Goal: Task Accomplishment & Management: Complete application form

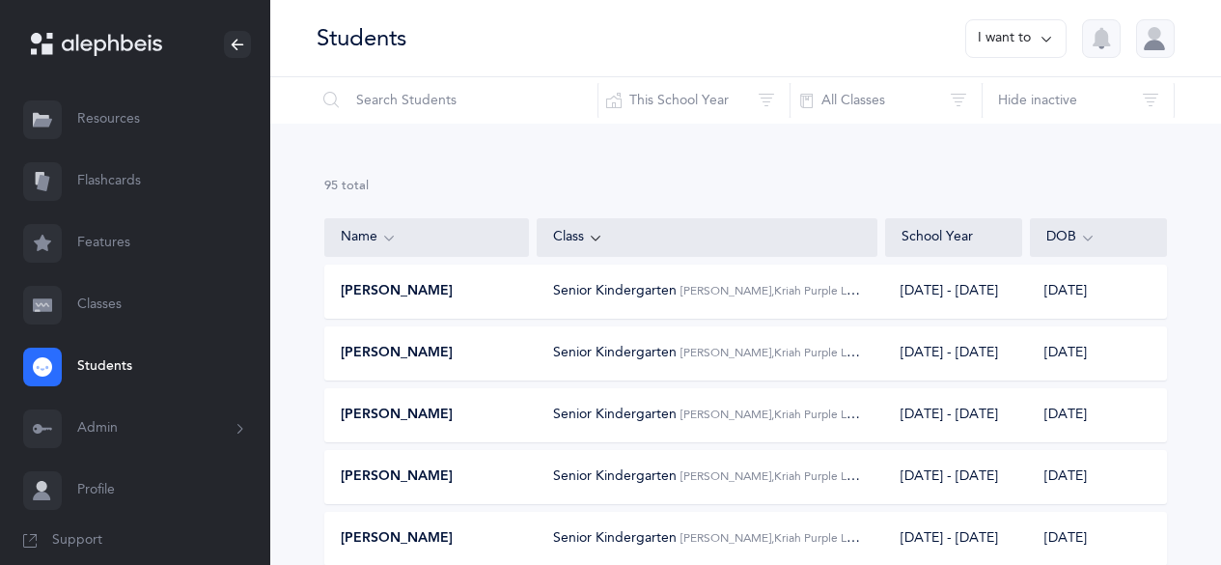
click at [97, 308] on link "Classes" at bounding box center [135, 305] width 270 height 62
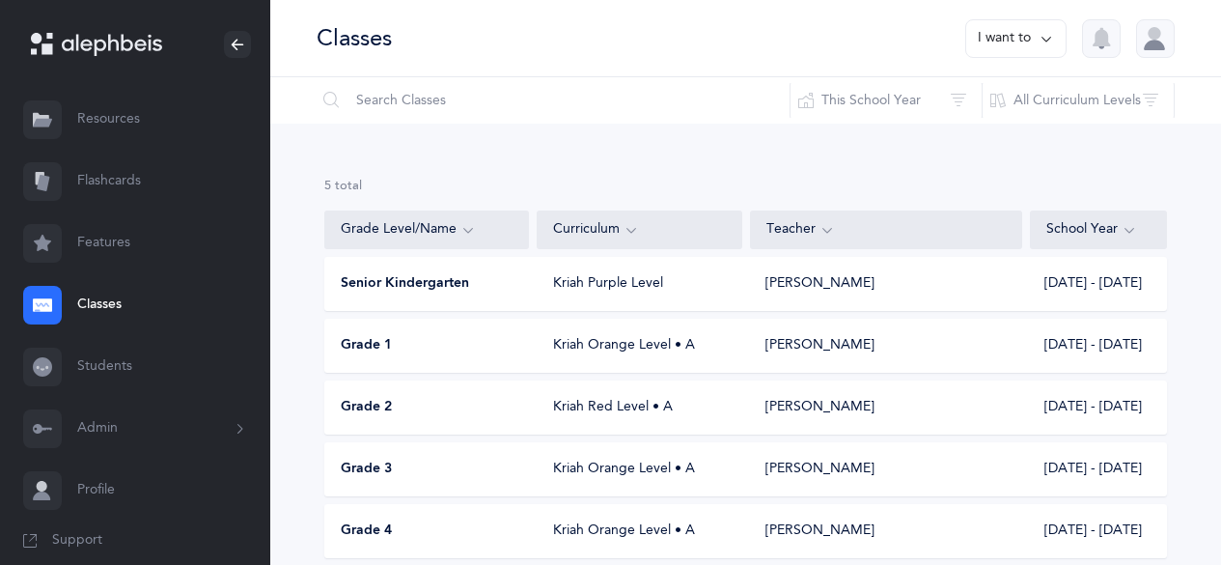
click at [395, 356] on div "Grade 1 Kriah Orange Level • A [PERSON_NAME] [DATE] - [DATE]" at bounding box center [745, 346] width 843 height 54
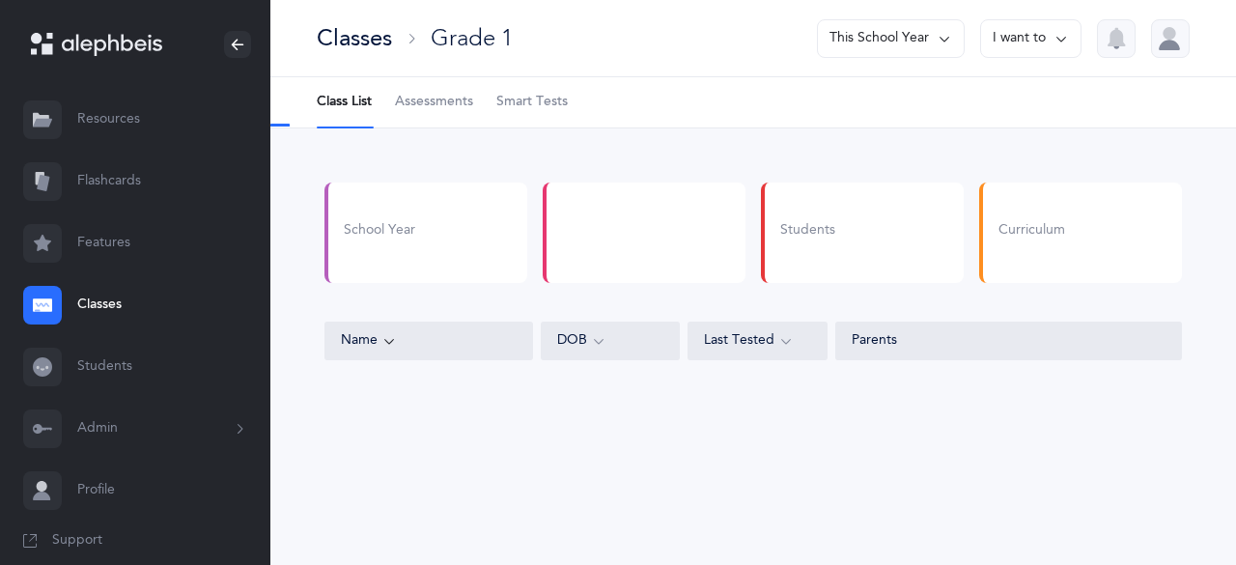
click at [438, 110] on span "Assessments" at bounding box center [434, 102] width 78 height 19
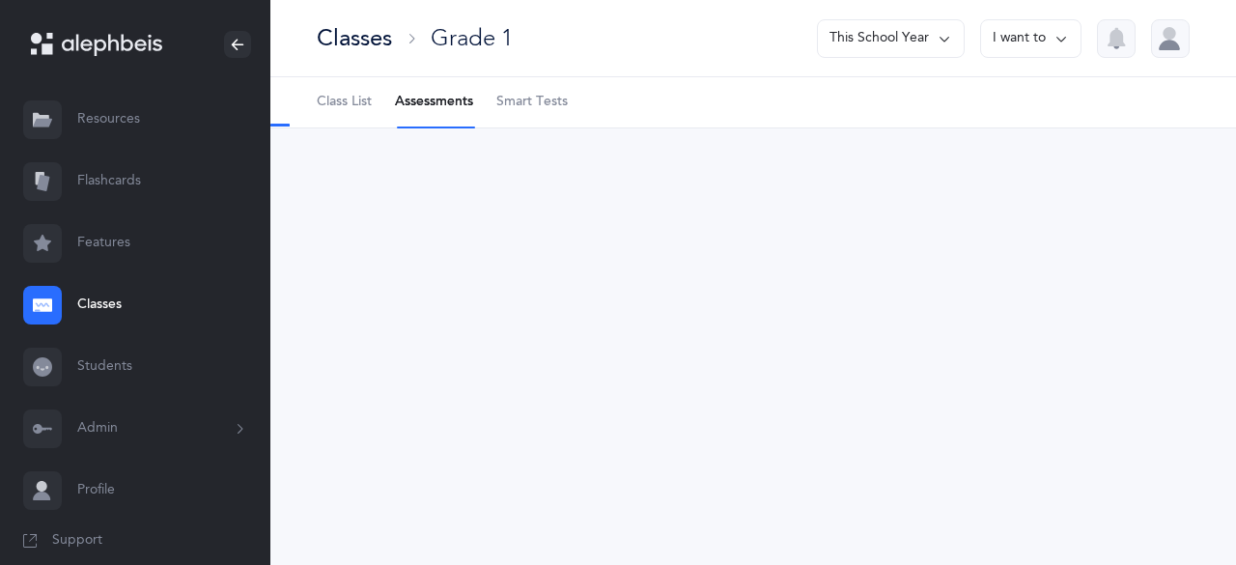
select select "2"
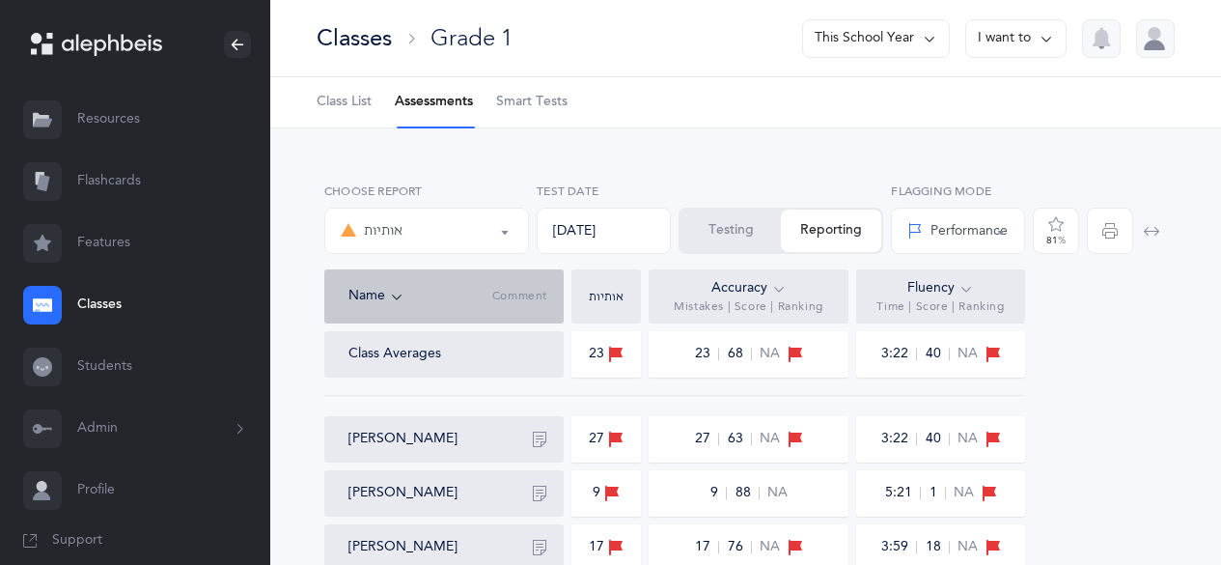
click at [746, 224] on button "Testing" at bounding box center [731, 230] width 100 height 42
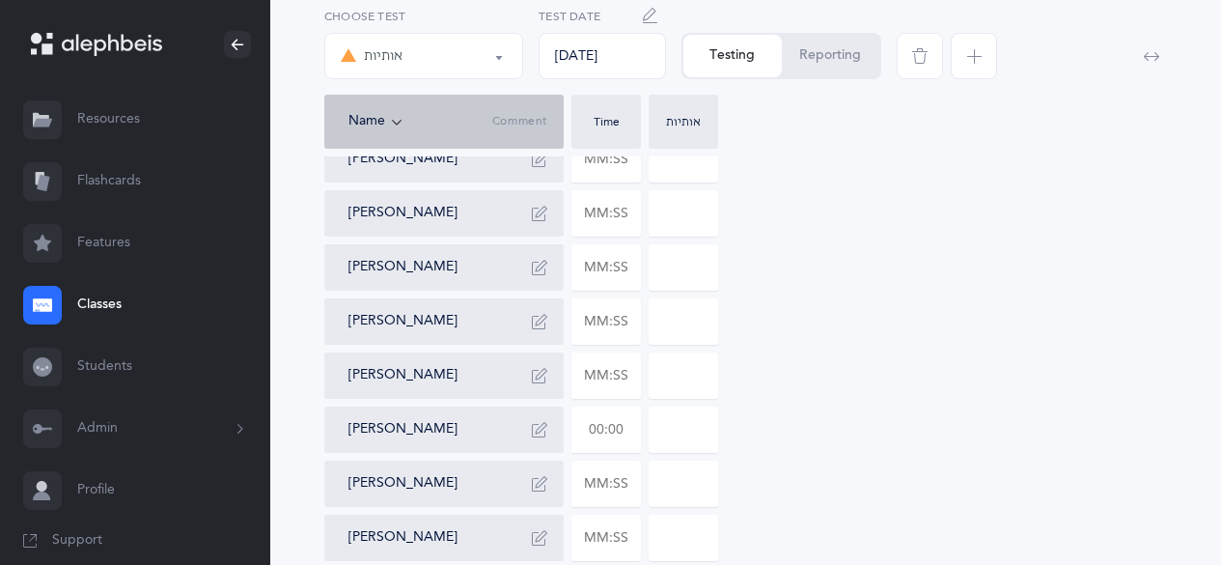
scroll to position [683, 0]
click at [589, 387] on input "text" at bounding box center [606, 374] width 68 height 44
type input "02:42"
type input "0"
click at [661, 374] on input "0" at bounding box center [684, 374] width 68 height 44
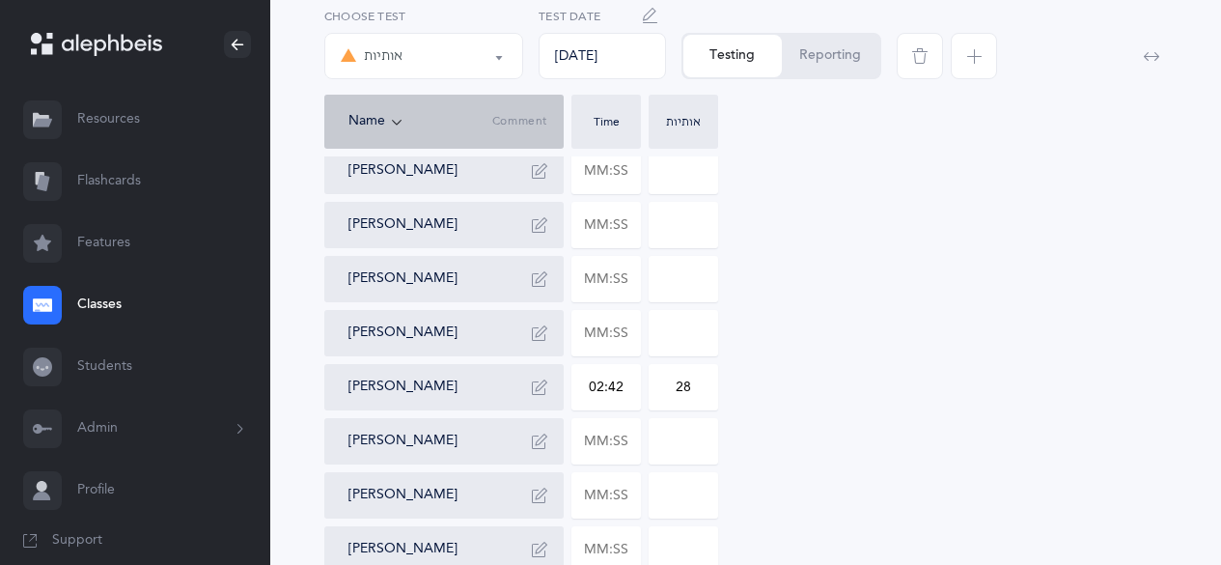
scroll to position [671, 0]
type input "28"
click at [538, 385] on icon "button" at bounding box center [539, 385] width 15 height 15
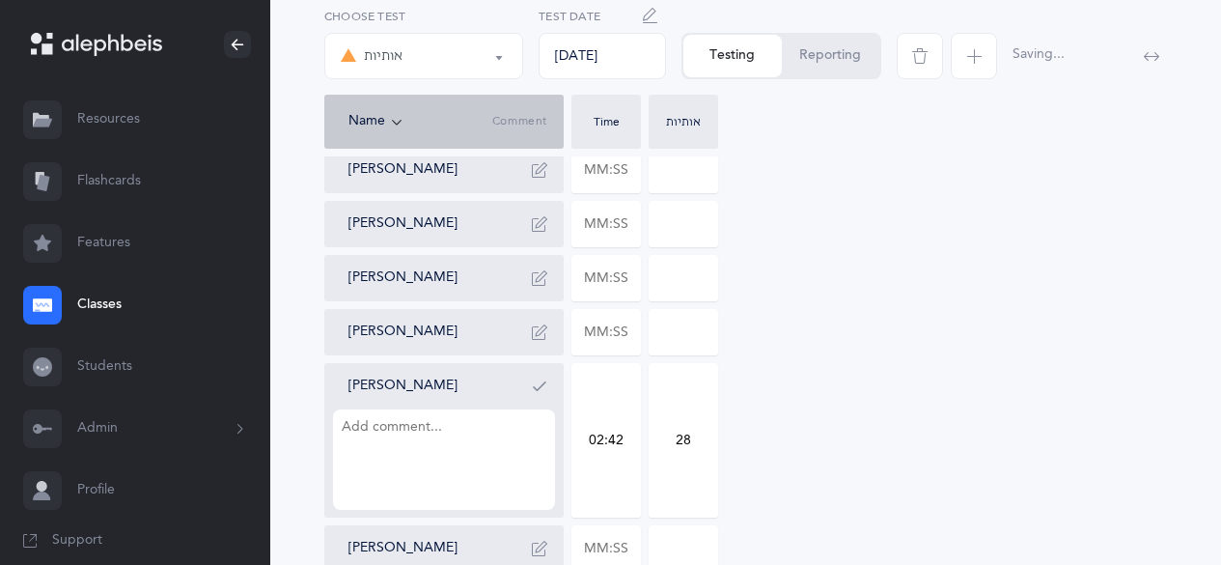
type textarea "c"
type textarea "s"
type textarea "calls taf=tet cannot tell shin/sin apart"
click at [538, 385] on icon "button" at bounding box center [539, 385] width 15 height 15
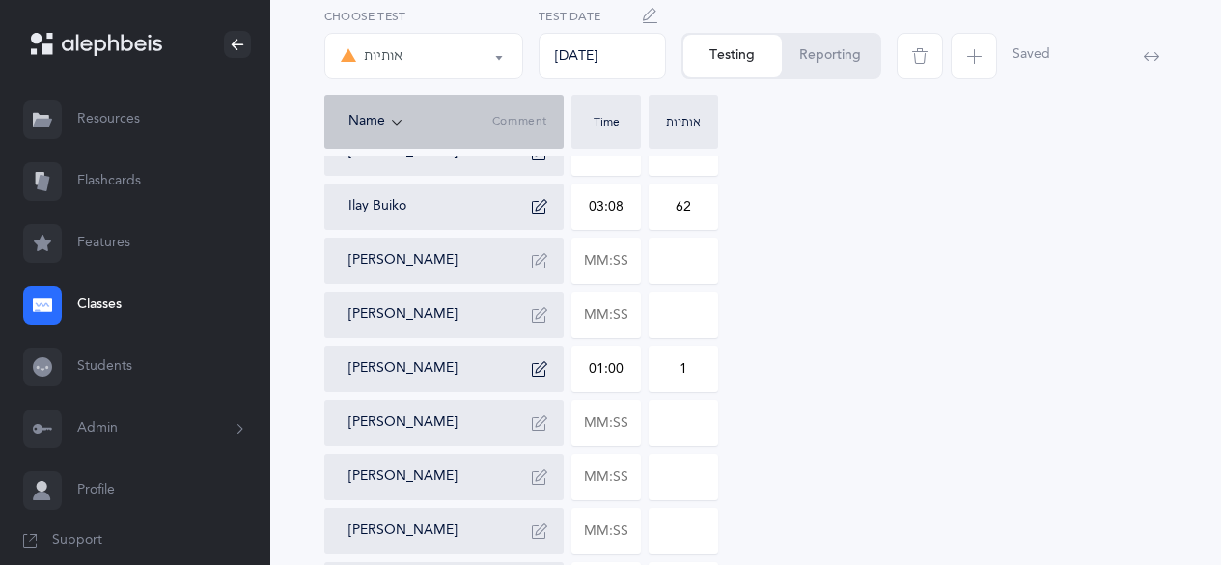
scroll to position [291, 0]
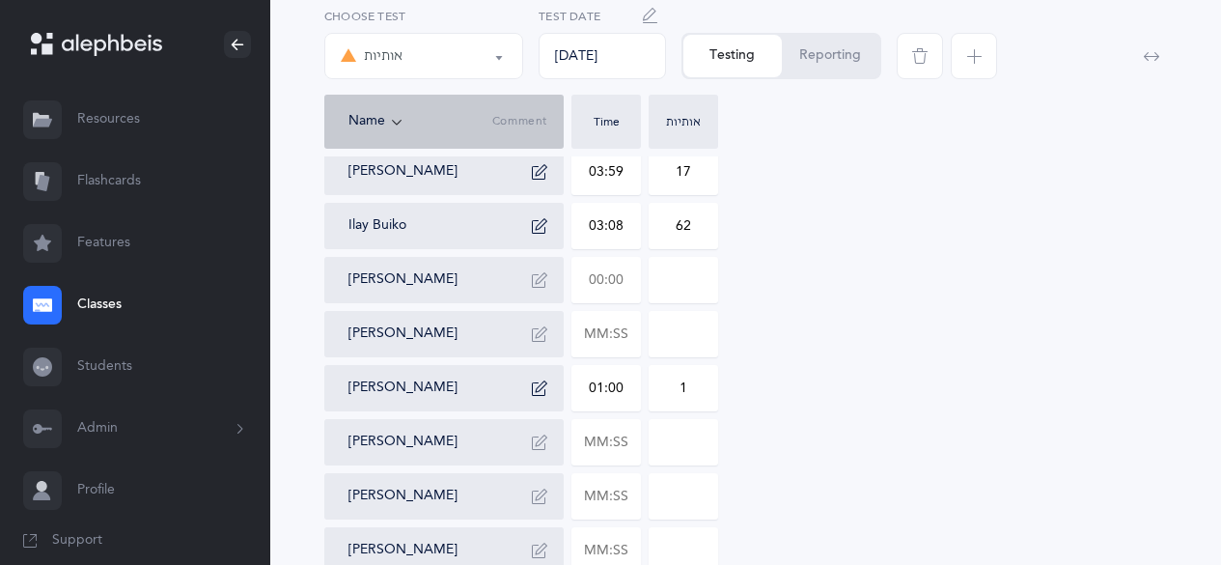
click at [608, 282] on input "text" at bounding box center [606, 280] width 68 height 44
click at [668, 296] on input at bounding box center [684, 280] width 68 height 44
type input "04:09"
type input "0"
type input "41"
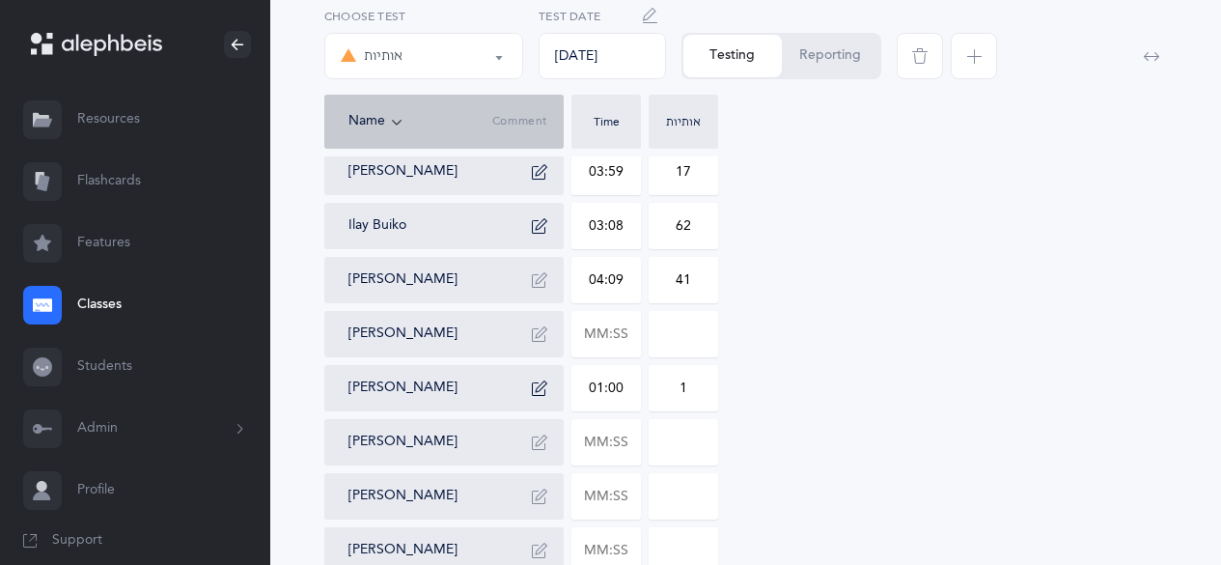
click at [538, 293] on button "button" at bounding box center [539, 280] width 31 height 31
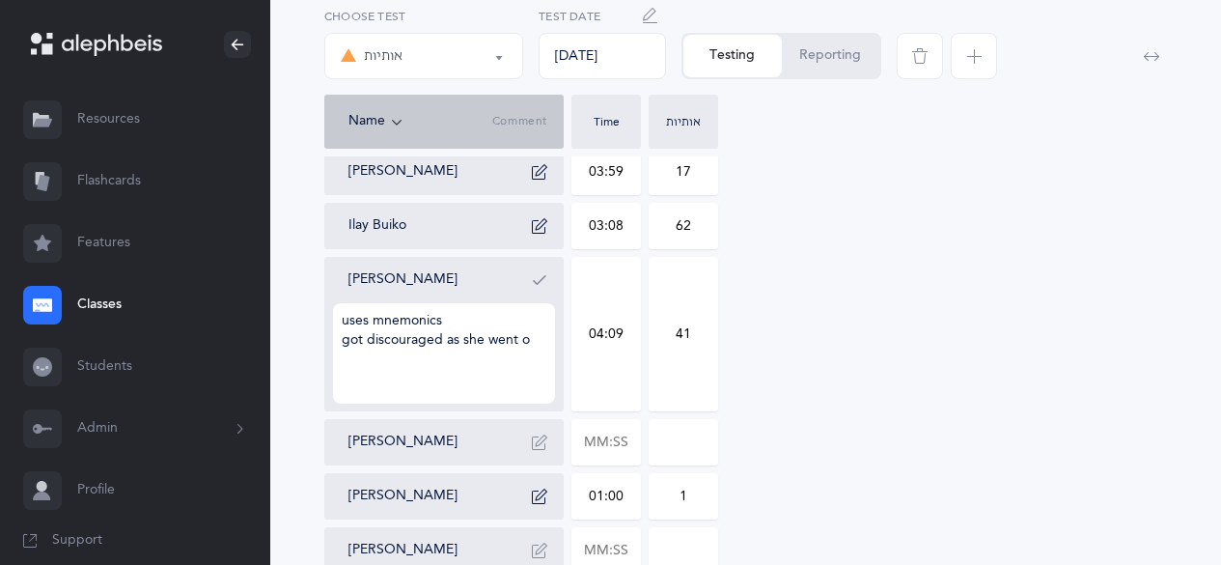
type textarea "uses mnemonics got discouraged as she went on"
click at [538, 293] on button "button" at bounding box center [539, 280] width 31 height 31
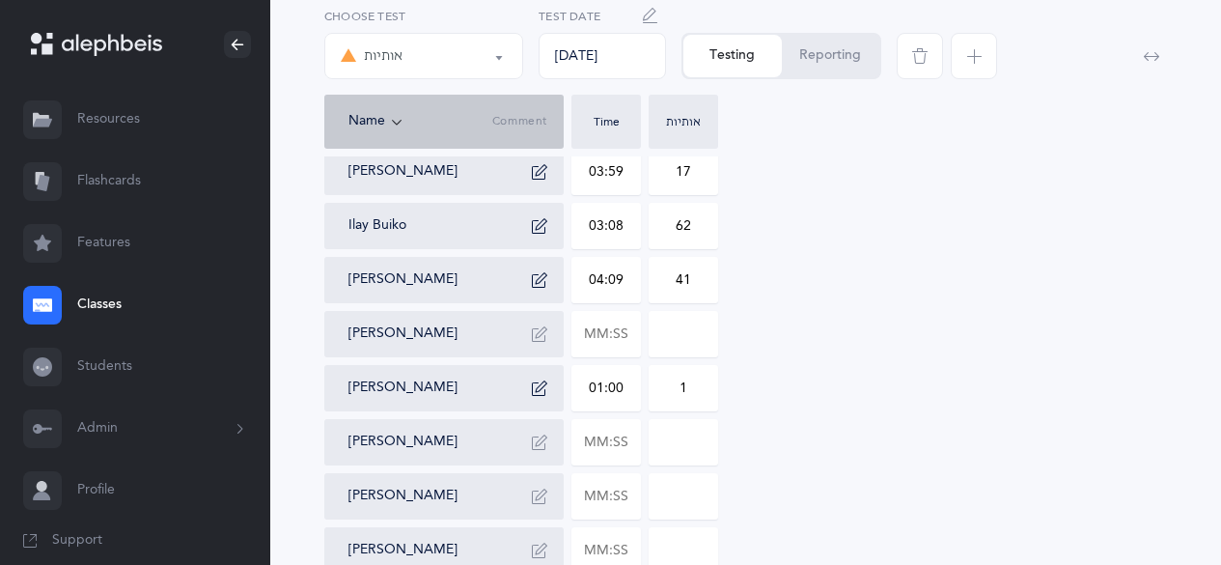
scroll to position [0, 0]
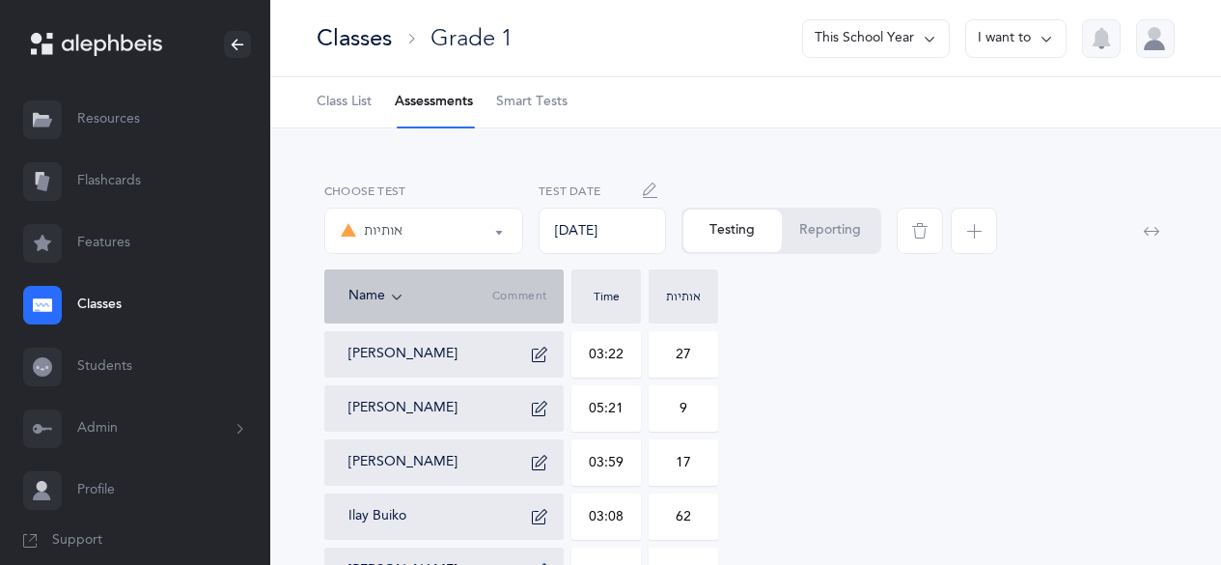
click at [87, 308] on link "Classes" at bounding box center [135, 305] width 270 height 62
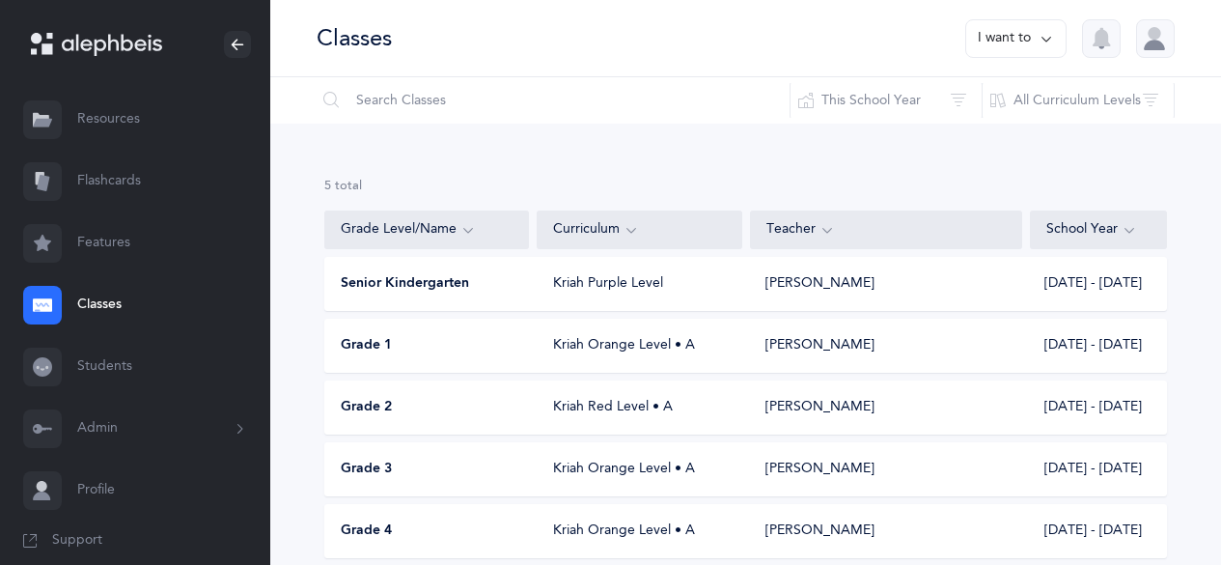
click at [380, 476] on span "Grade 3" at bounding box center [366, 469] width 51 height 19
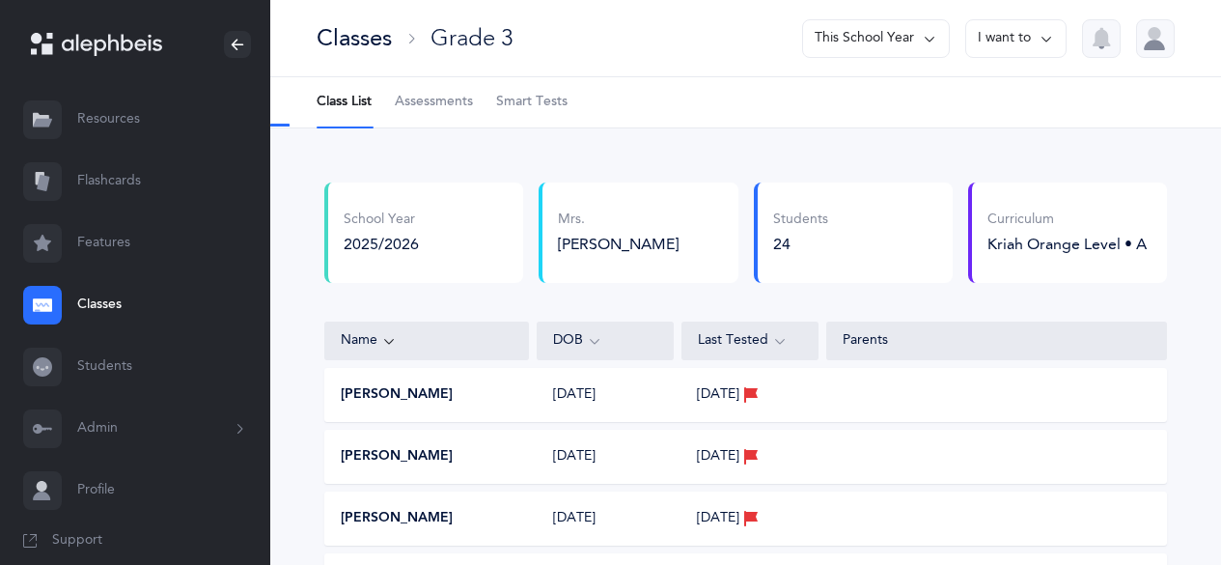
select select "9"
click at [439, 98] on span "Assessments" at bounding box center [434, 102] width 78 height 19
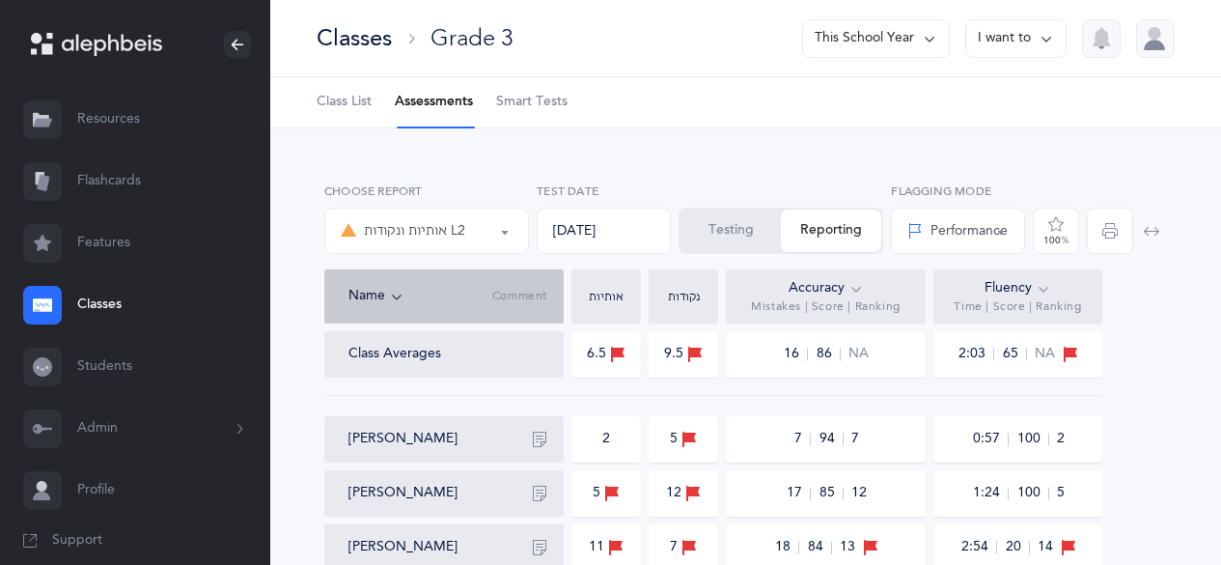
click at [478, 246] on div "אותיות ונקודות L2" at bounding box center [427, 230] width 172 height 33
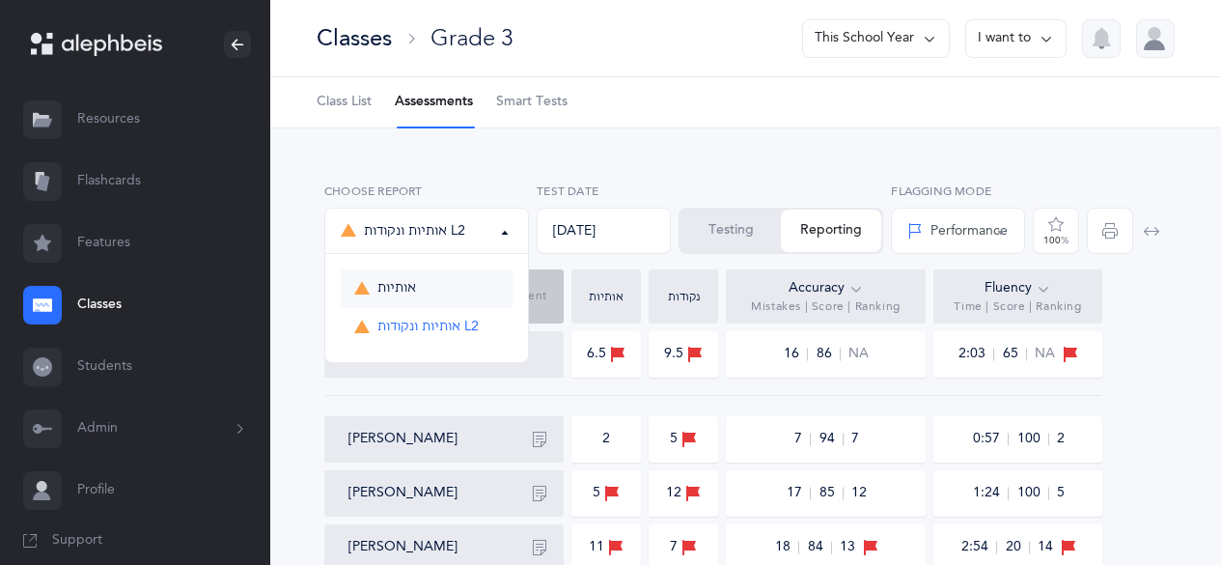
click at [443, 295] on link "אותיות" at bounding box center [427, 288] width 172 height 39
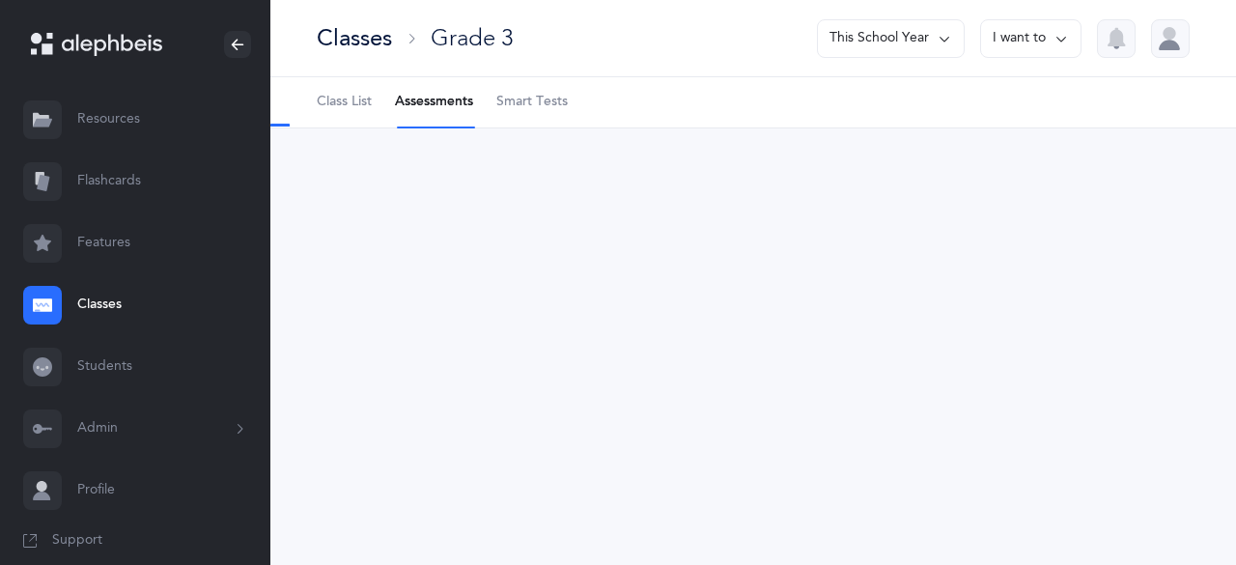
select select "2"
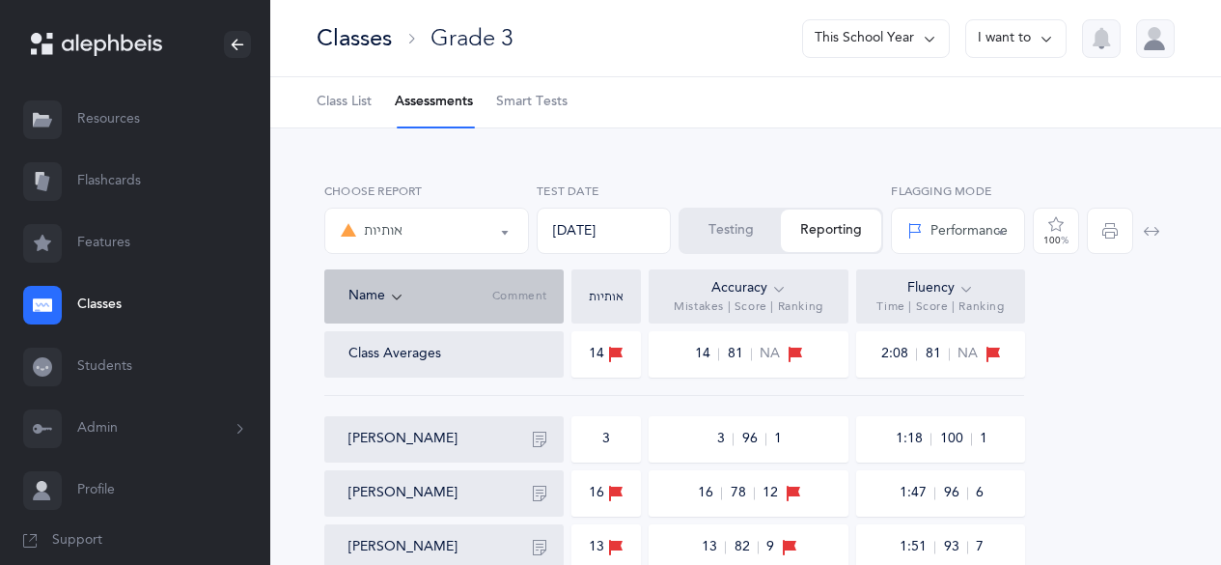
click at [731, 237] on button "Testing" at bounding box center [731, 230] width 100 height 42
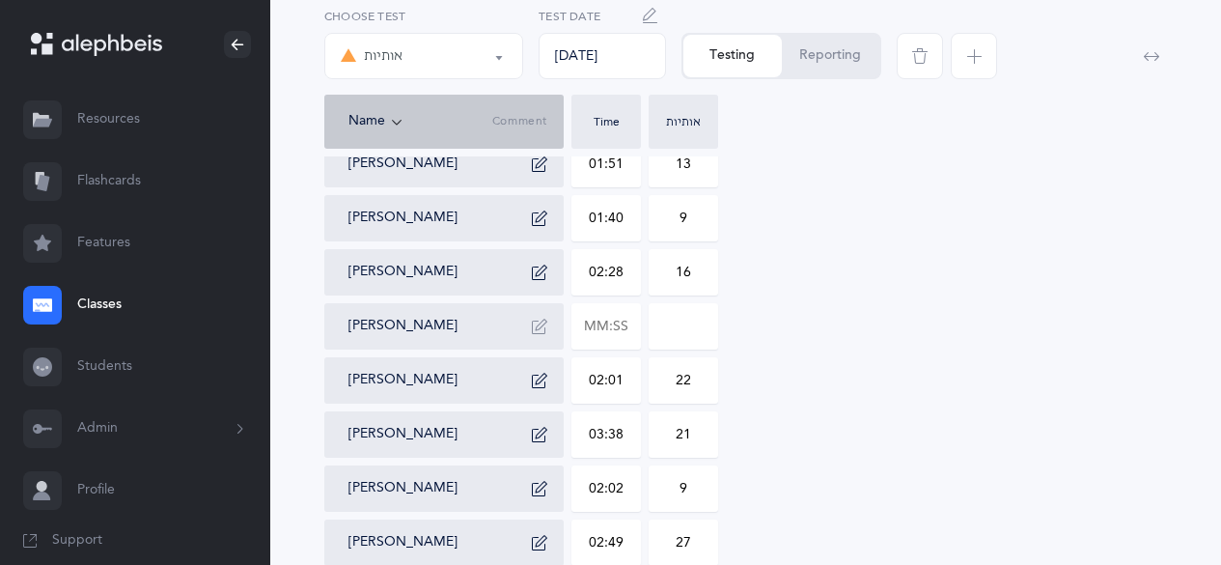
scroll to position [304, 0]
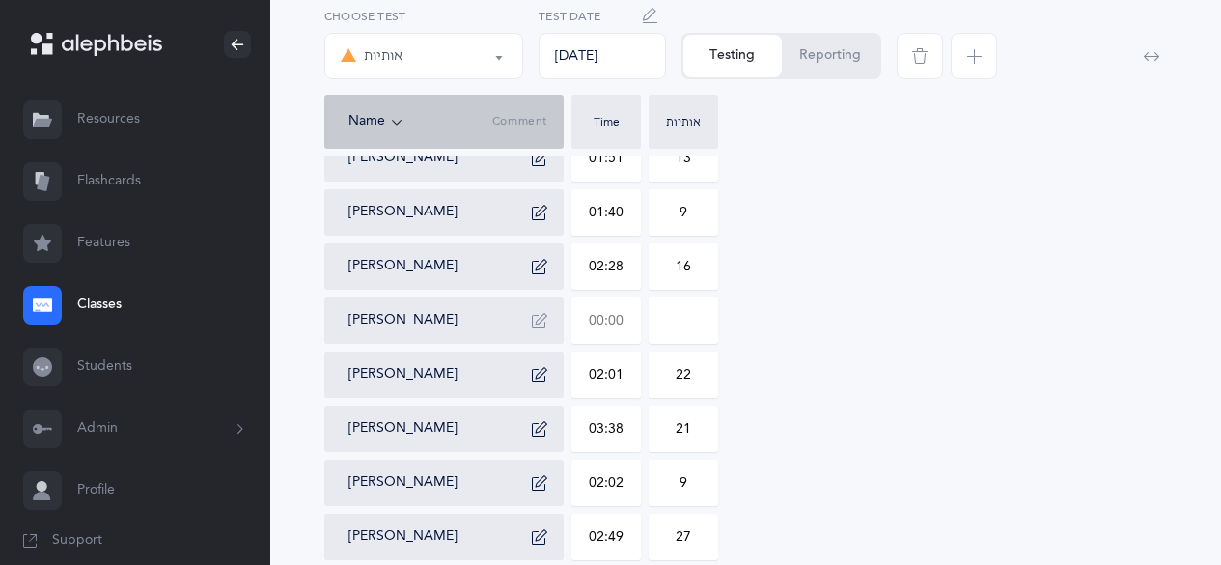
click at [603, 314] on input "text" at bounding box center [606, 320] width 68 height 44
type input "02:17"
click at [681, 309] on input "0" at bounding box center [684, 320] width 68 height 44
type input "69"
click at [549, 320] on button "button" at bounding box center [539, 320] width 31 height 31
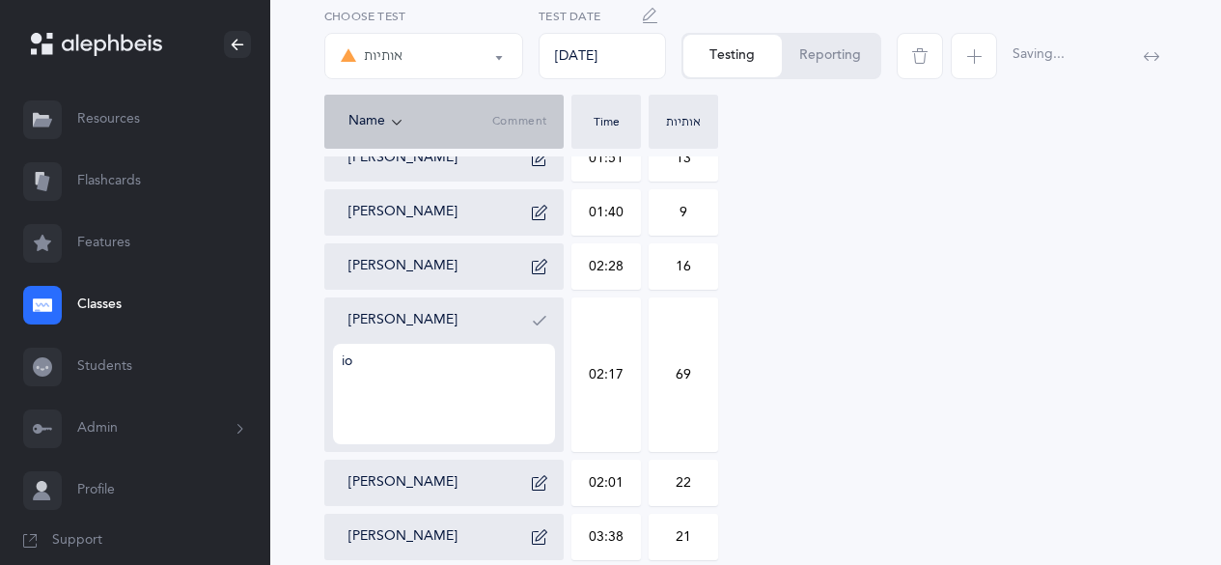
type textarea "i"
type textarea "only knows hey and yud sounds of lamed and [PERSON_NAME]"
click at [549, 320] on button "button" at bounding box center [539, 320] width 31 height 31
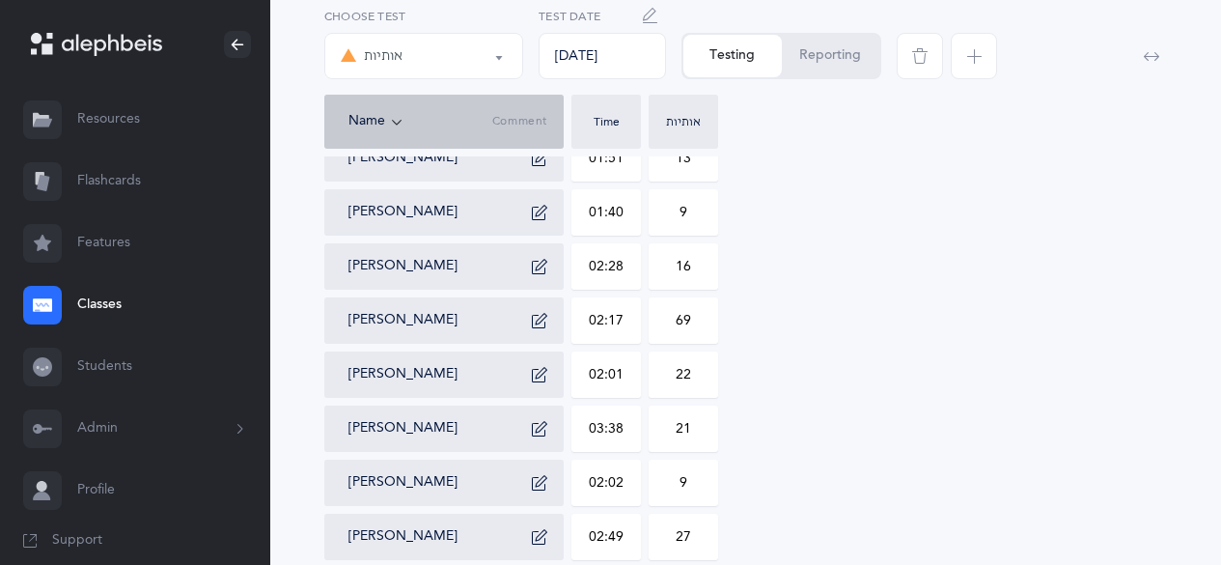
click at [88, 302] on link "Classes" at bounding box center [135, 305] width 270 height 62
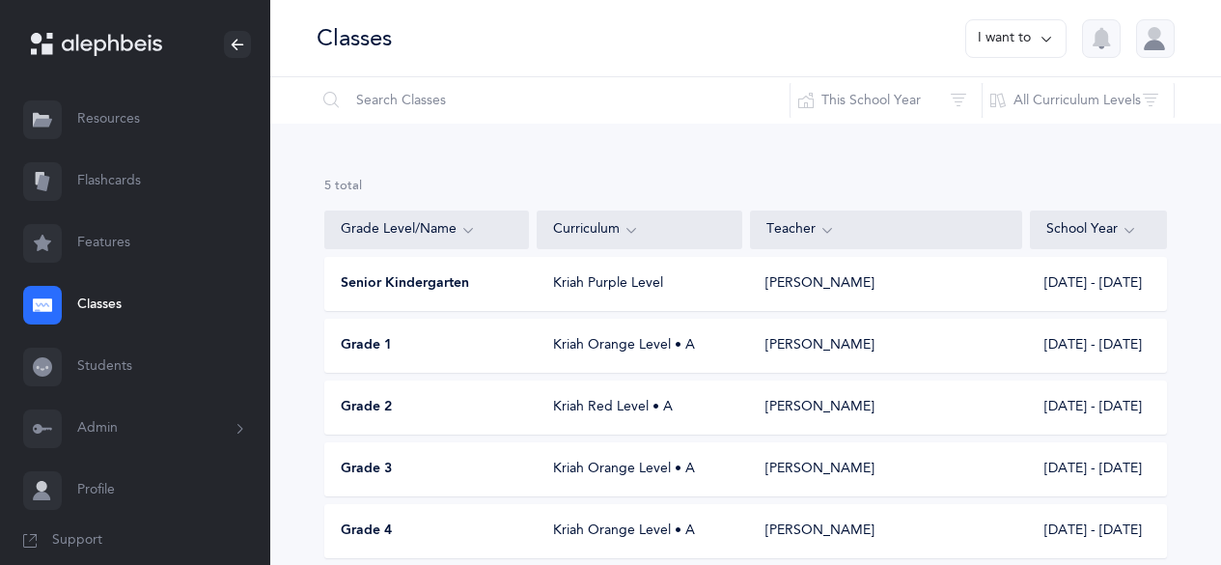
scroll to position [78, 0]
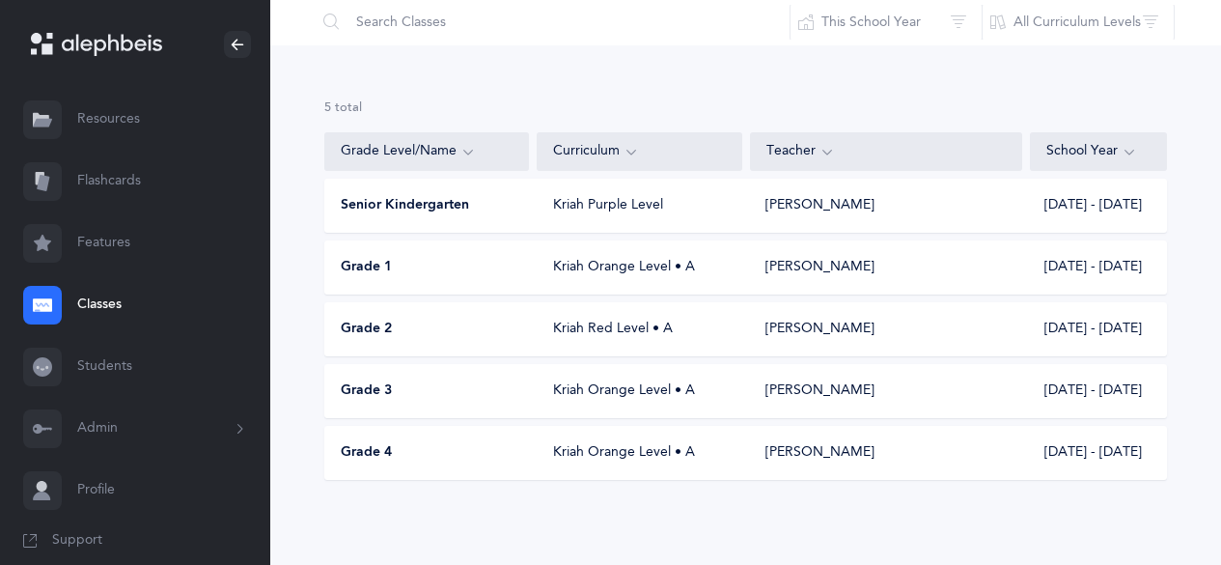
click at [372, 387] on span "Grade 3" at bounding box center [366, 390] width 51 height 19
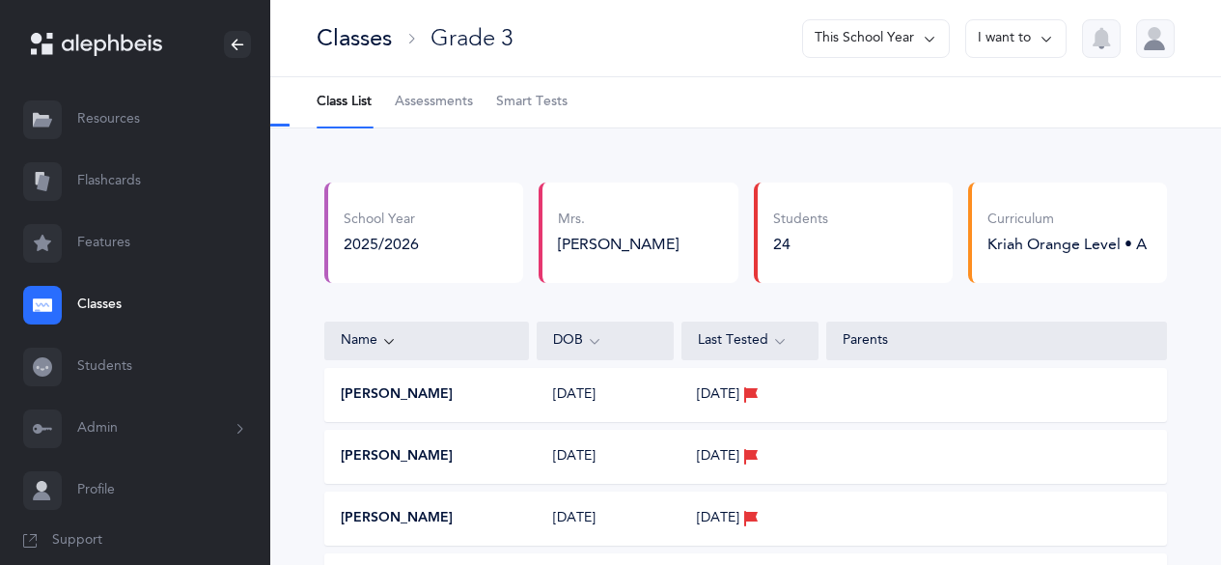
select select "9"
click at [439, 106] on span "Assessments" at bounding box center [434, 102] width 78 height 19
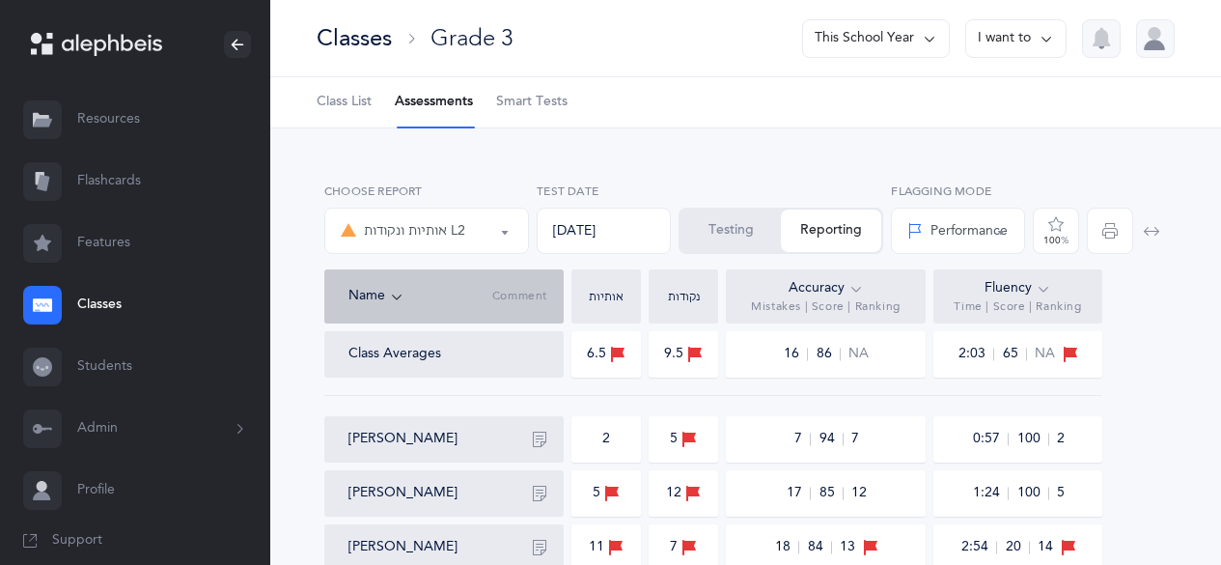
click at [465, 237] on div "אותיות ונקודות L2" at bounding box center [403, 230] width 125 height 23
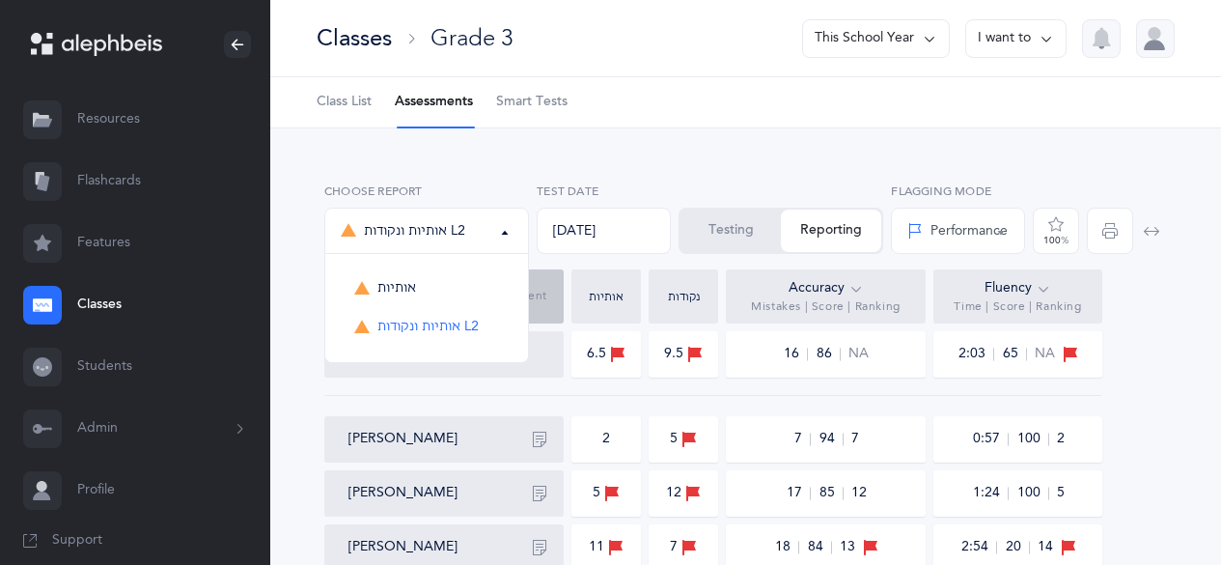
click at [465, 237] on div "אותיות ונקודות L2" at bounding box center [403, 230] width 125 height 23
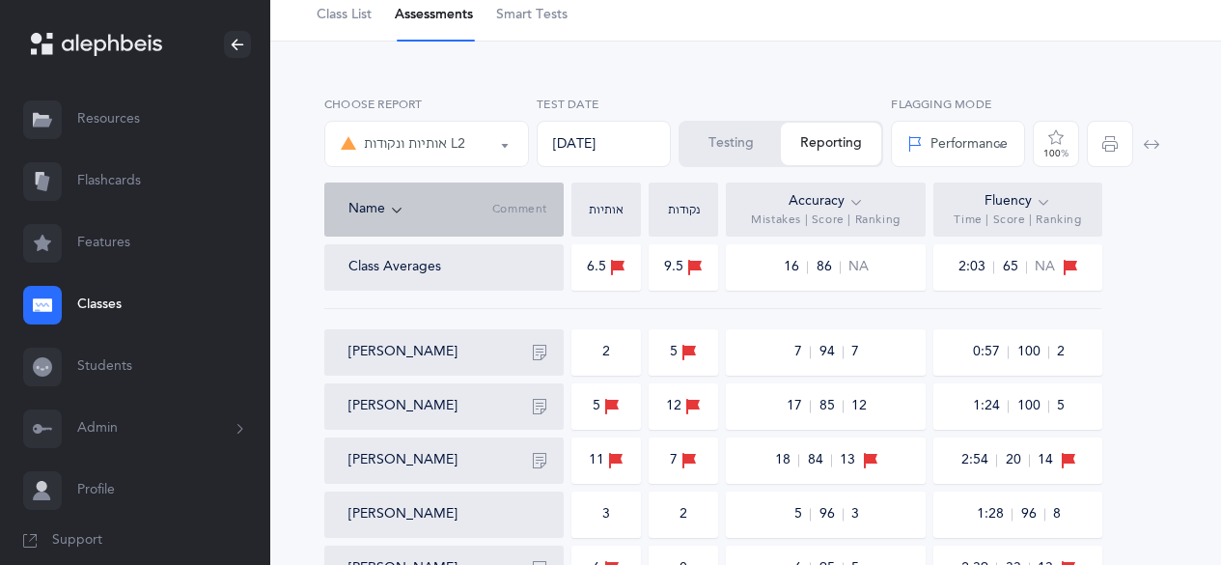
scroll to position [78, 0]
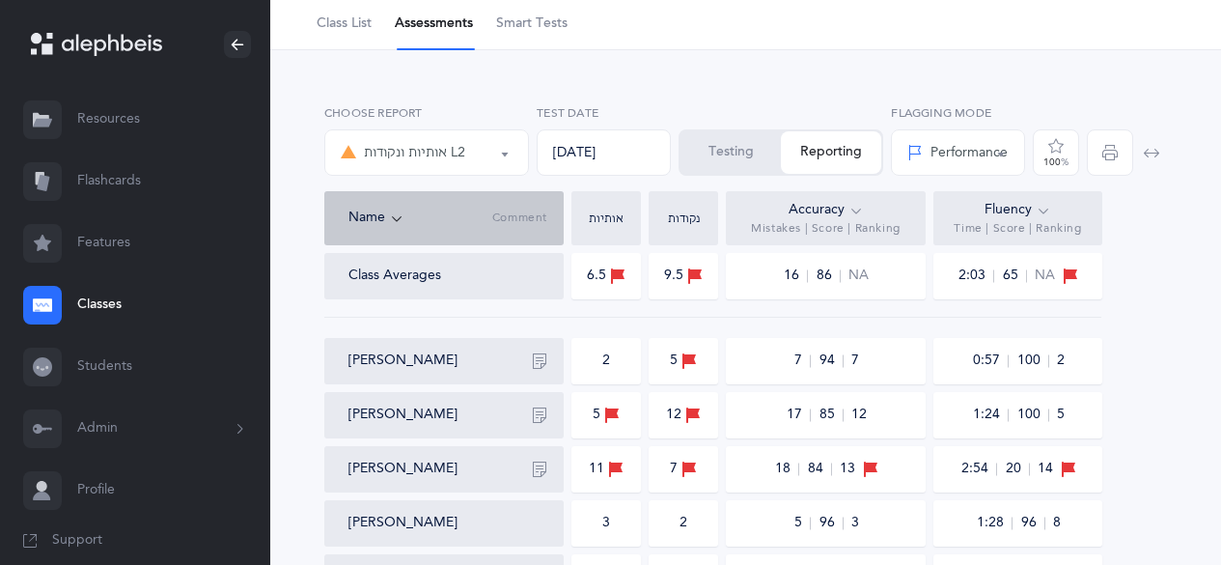
click at [696, 150] on button "Testing" at bounding box center [731, 152] width 100 height 42
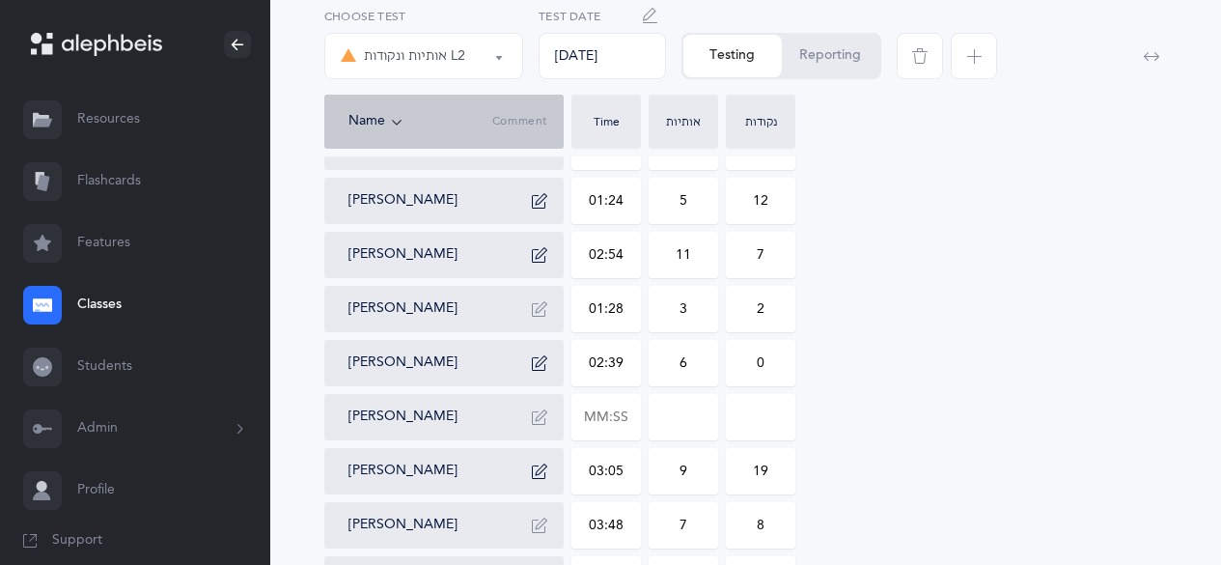
scroll to position [209, 0]
click at [97, 292] on link "Classes" at bounding box center [135, 305] width 270 height 62
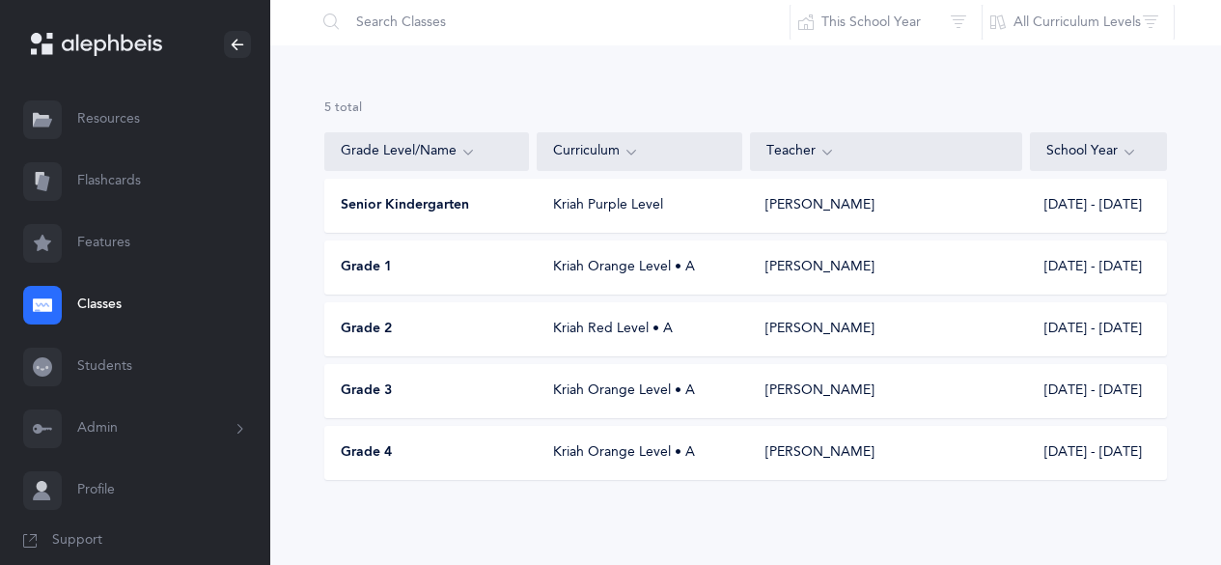
scroll to position [78, 0]
click at [365, 340] on div "Grade 2 Kriah Red Level • A [PERSON_NAME] [DATE] - [DATE]" at bounding box center [745, 329] width 843 height 54
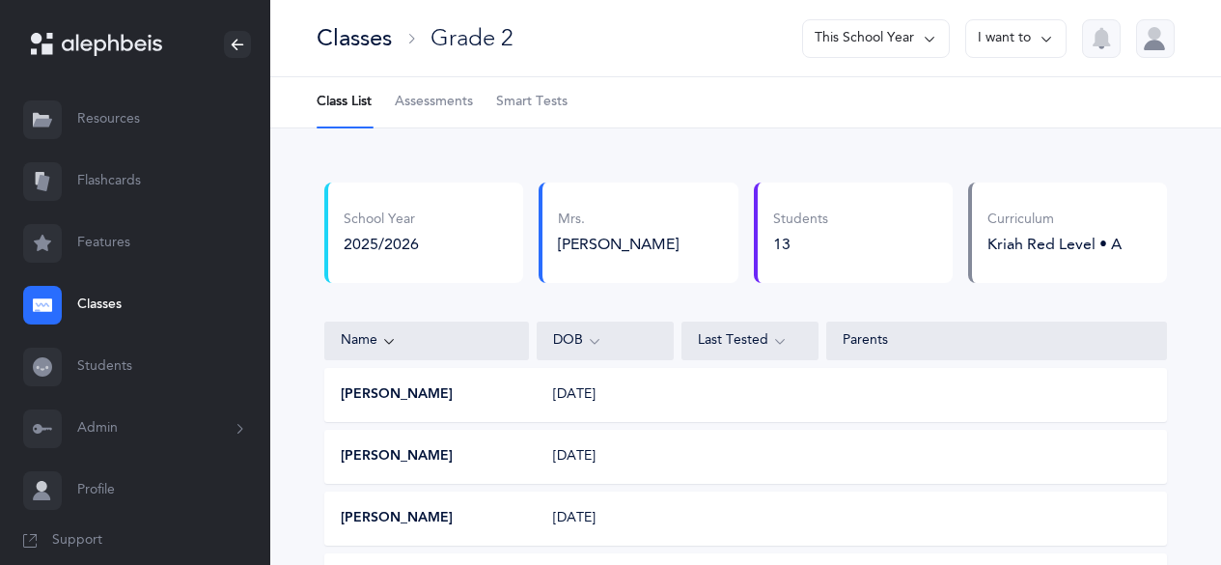
click at [417, 110] on span "Assessments" at bounding box center [434, 102] width 78 height 19
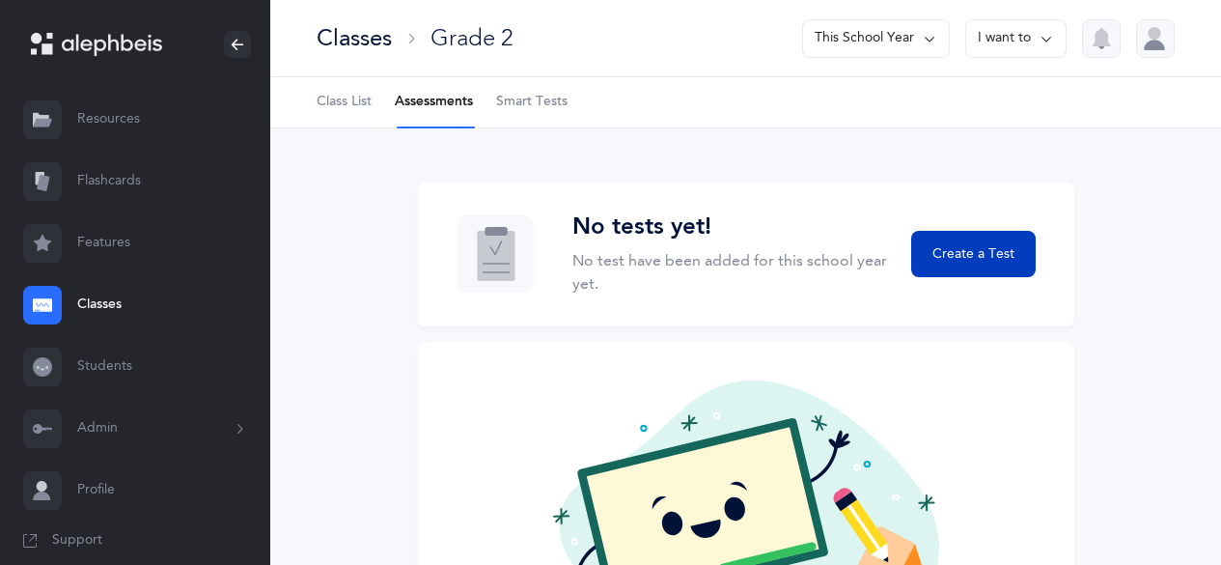
click at [952, 259] on span "Create a Test" at bounding box center [974, 254] width 82 height 20
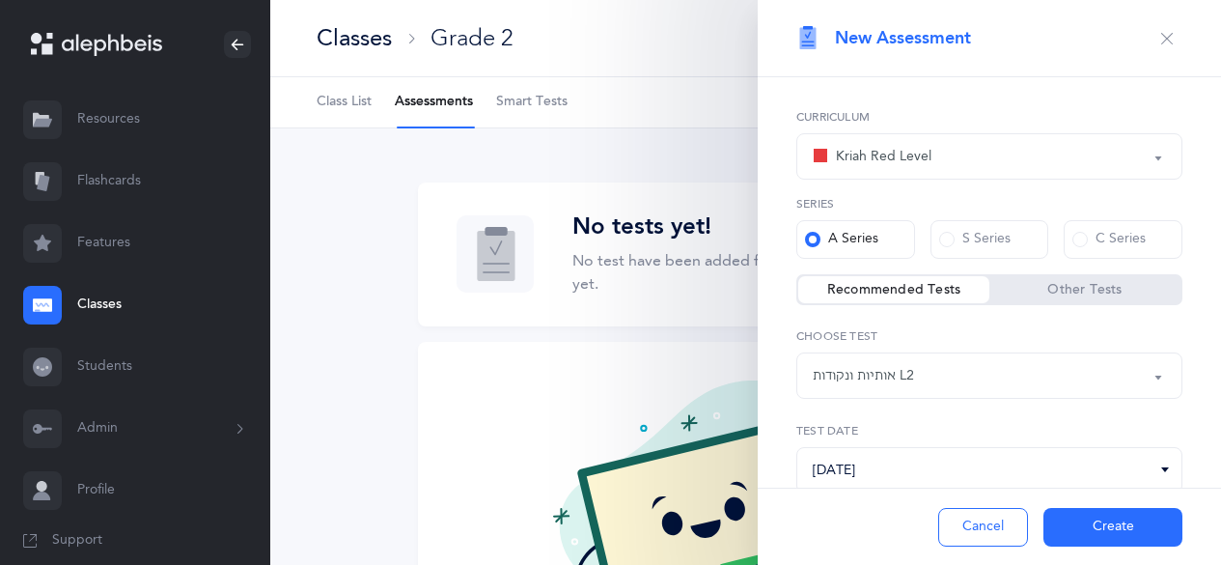
click at [888, 148] on div "Kriah Red Level" at bounding box center [872, 156] width 119 height 23
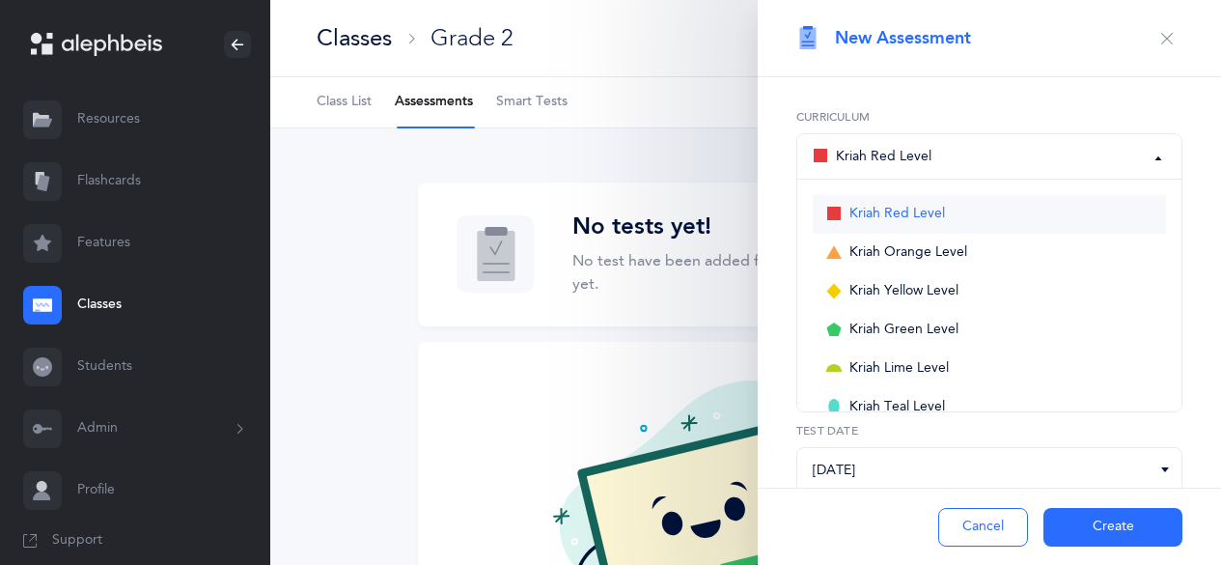
click at [868, 222] on span "Kriah Red Level" at bounding box center [898, 214] width 96 height 17
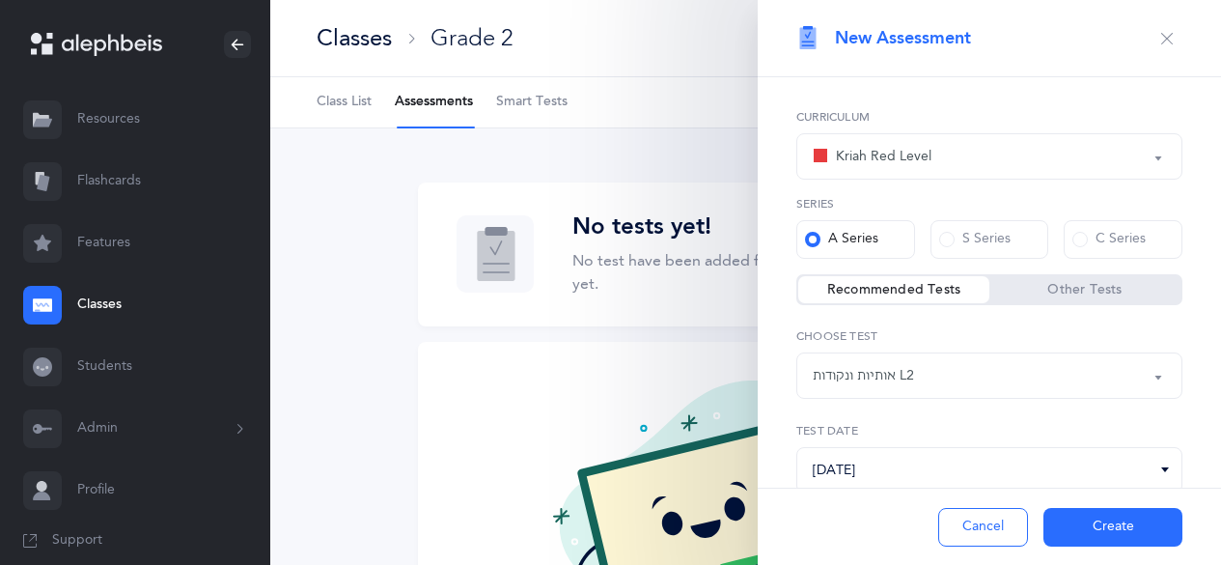
click at [857, 156] on div "Kriah Red Level" at bounding box center [872, 156] width 119 height 23
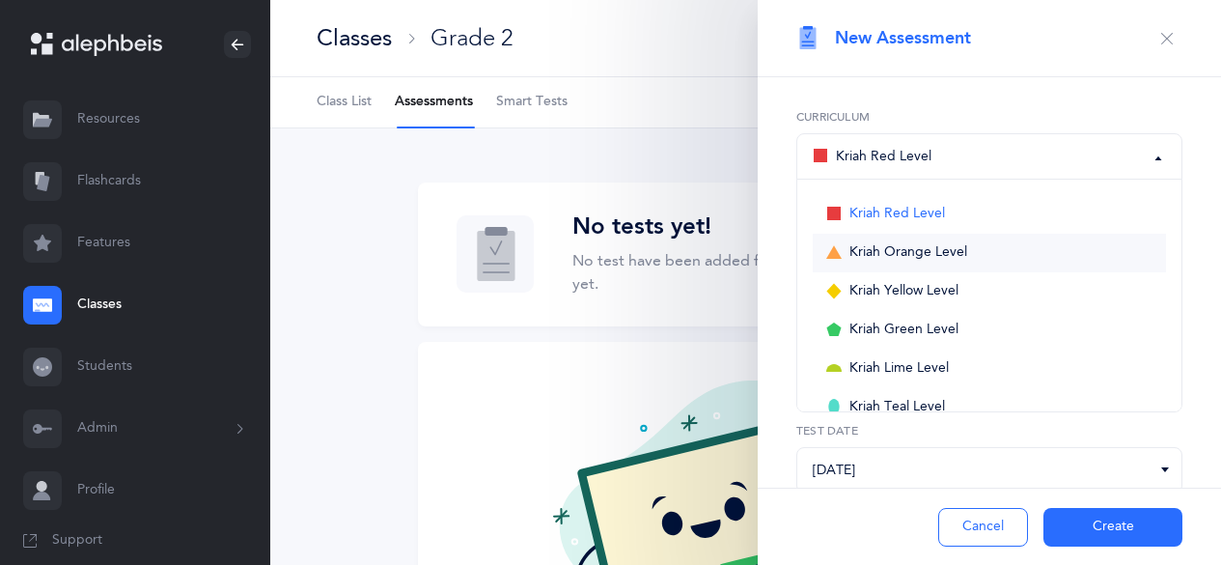
click at [860, 247] on span "Kriah Orange Level" at bounding box center [909, 252] width 118 height 17
select select "4"
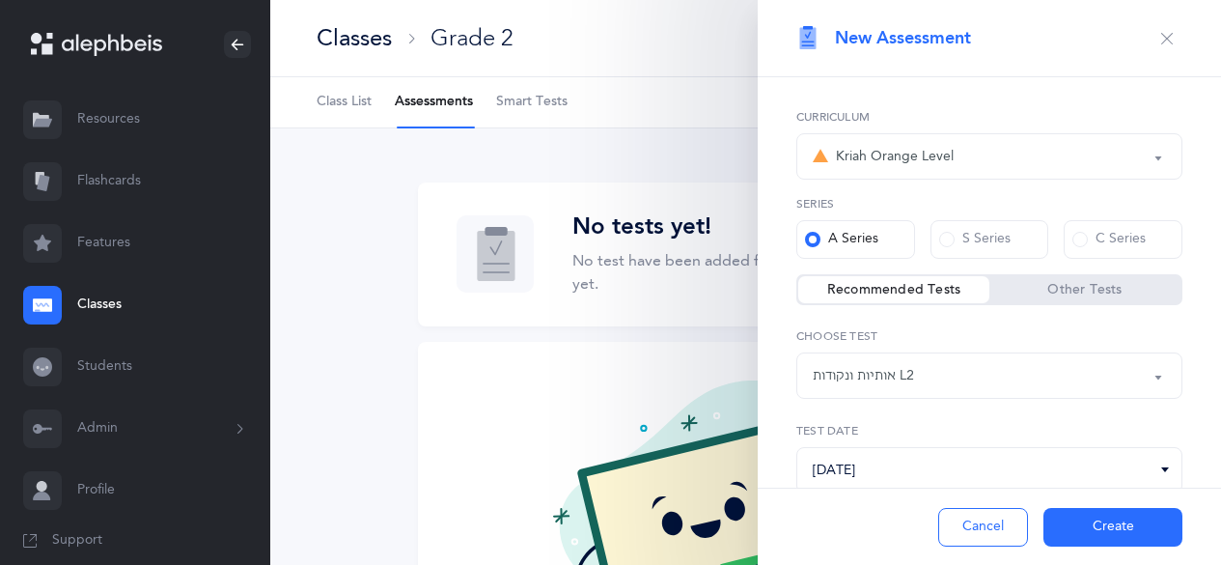
click at [906, 387] on div "אותיות ונקודות L2" at bounding box center [989, 375] width 353 height 33
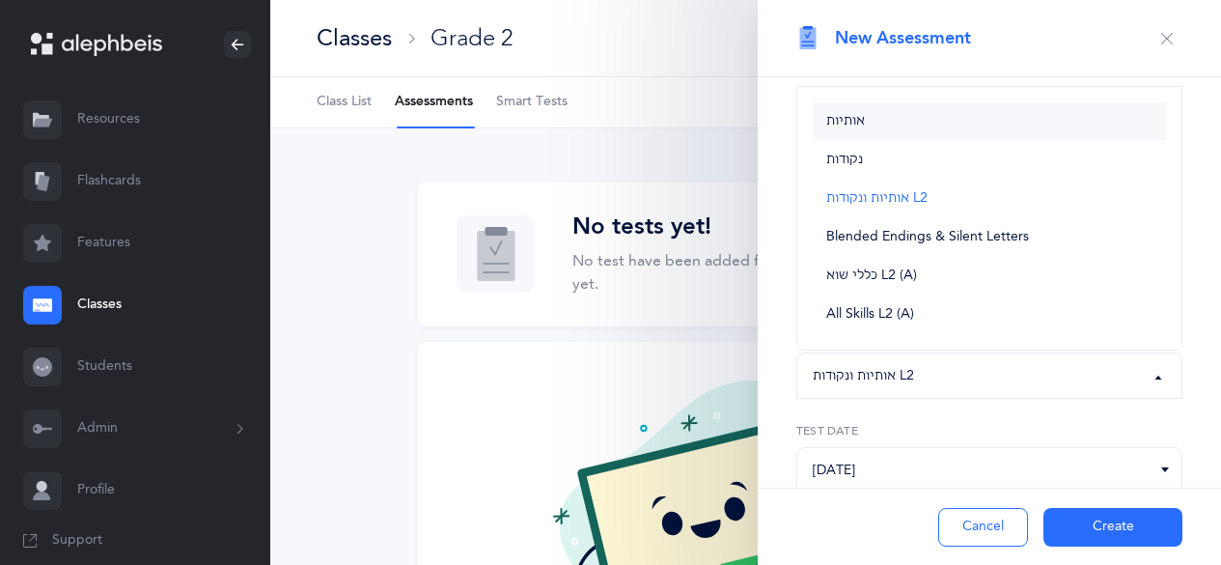
click at [846, 125] on span "אותיות" at bounding box center [845, 121] width 39 height 17
select select "2"
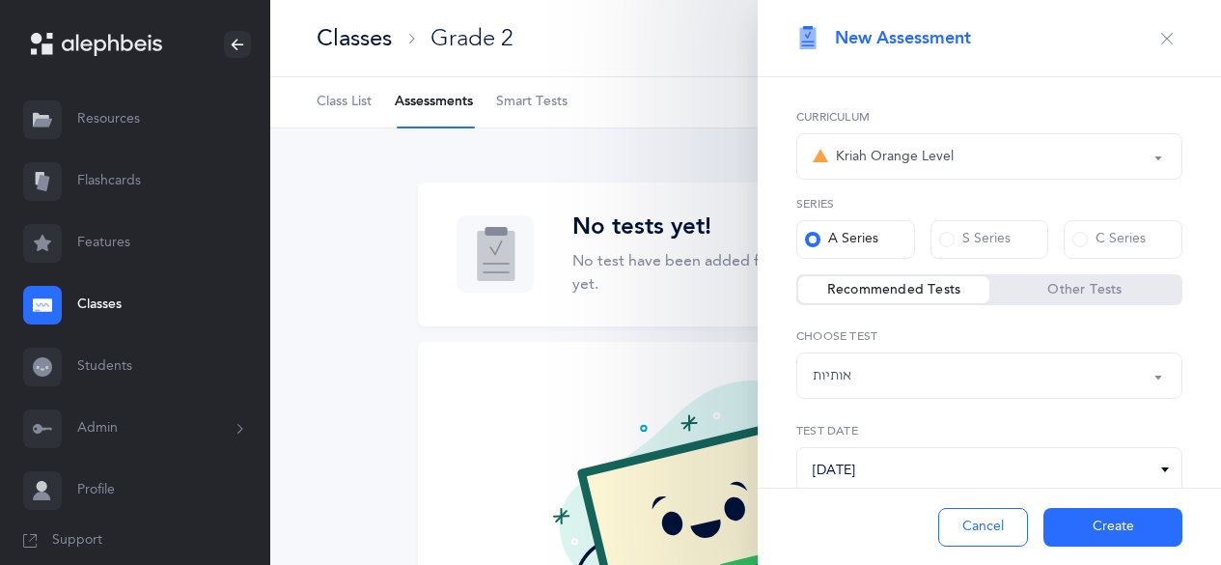
click at [1112, 526] on button "Create" at bounding box center [1113, 527] width 139 height 39
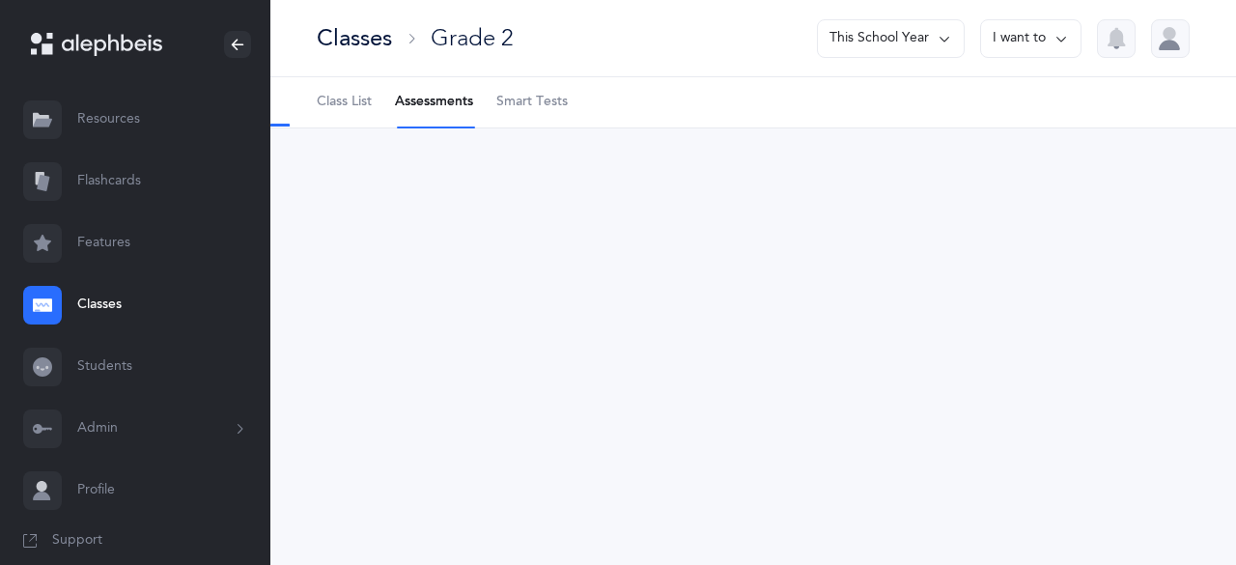
select select "2"
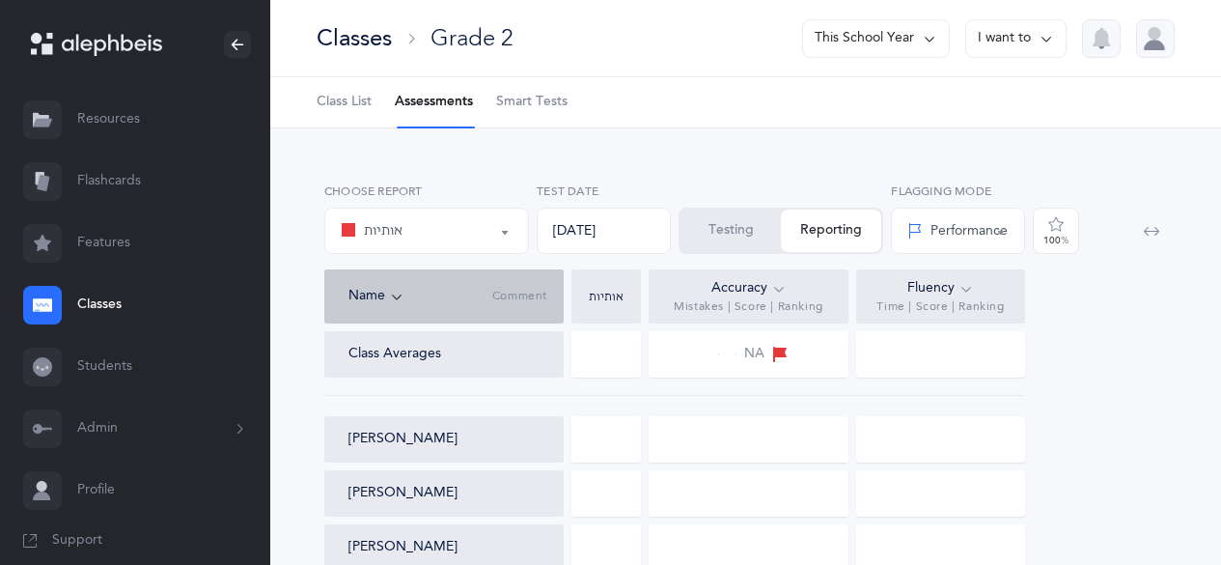
click at [720, 240] on button "Testing" at bounding box center [731, 230] width 100 height 42
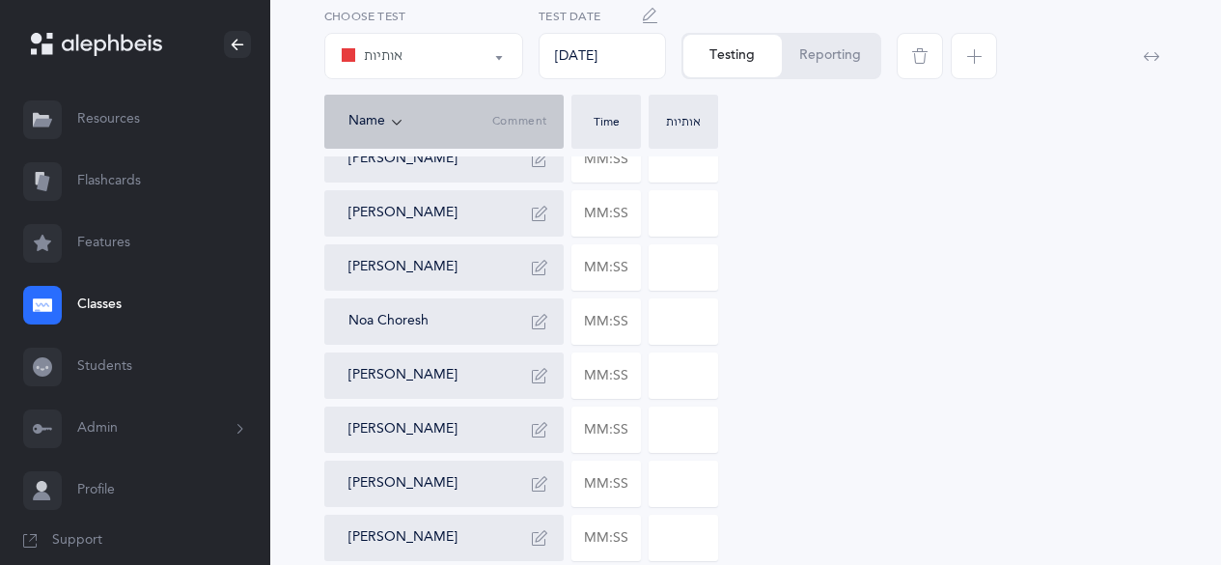
scroll to position [194, 0]
click at [592, 374] on input "text" at bounding box center [606, 376] width 68 height 44
type input "01:29"
click at [692, 376] on input "0" at bounding box center [684, 376] width 68 height 44
type input "0"
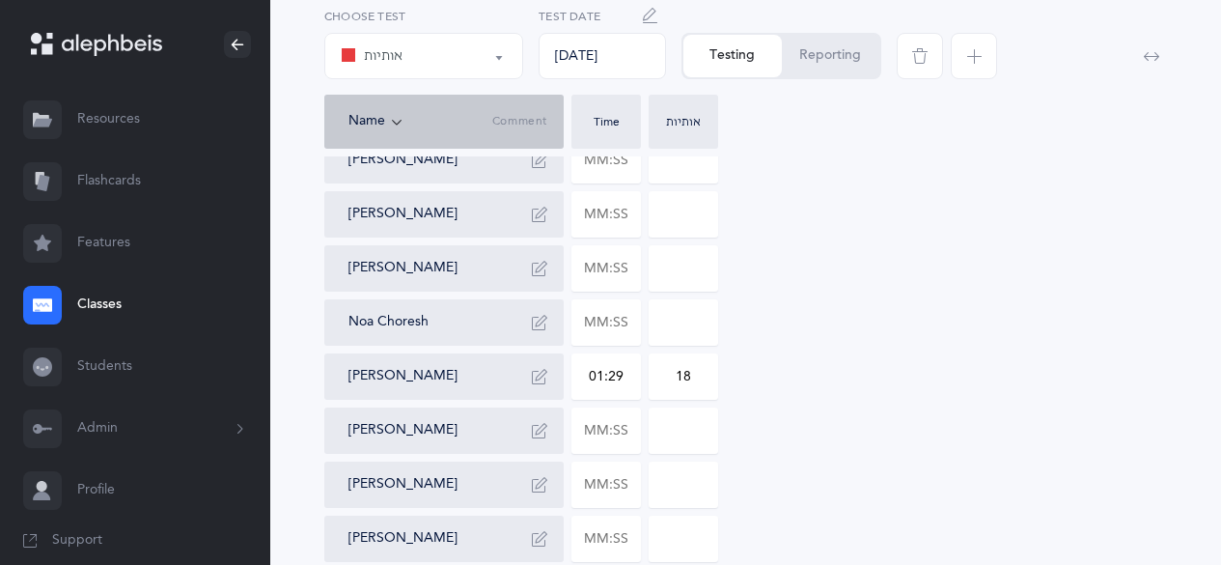
type input "18"
click at [540, 385] on button "button" at bounding box center [539, 376] width 31 height 31
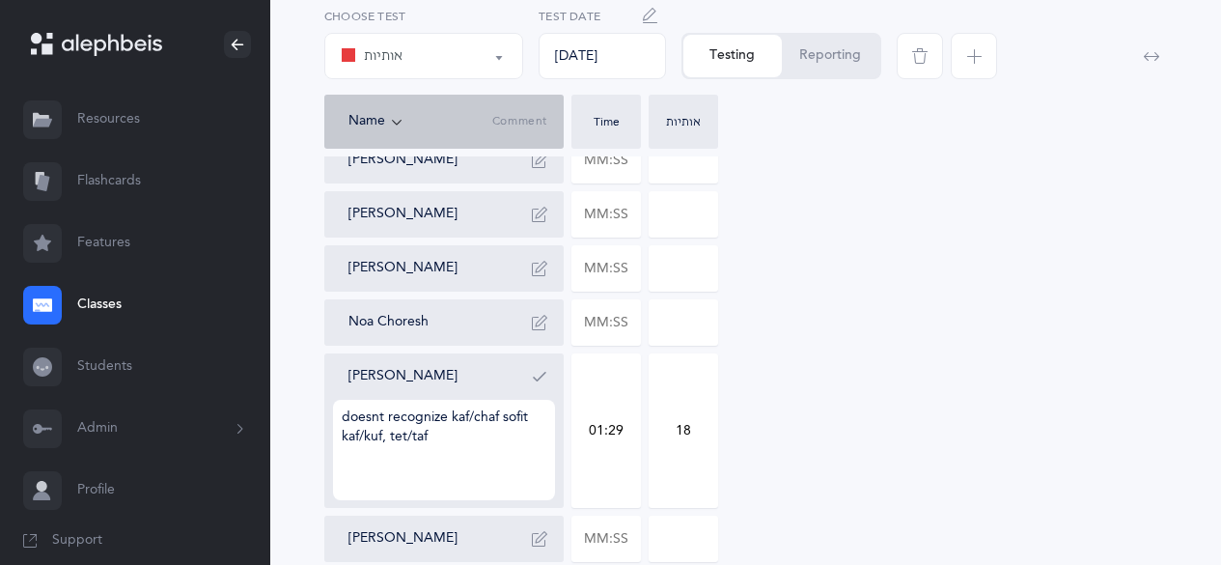
type textarea "doesnt recognize kaf/chaf sofit kaf/kuf, tet/taf"
click at [536, 376] on icon "button" at bounding box center [539, 376] width 15 height 15
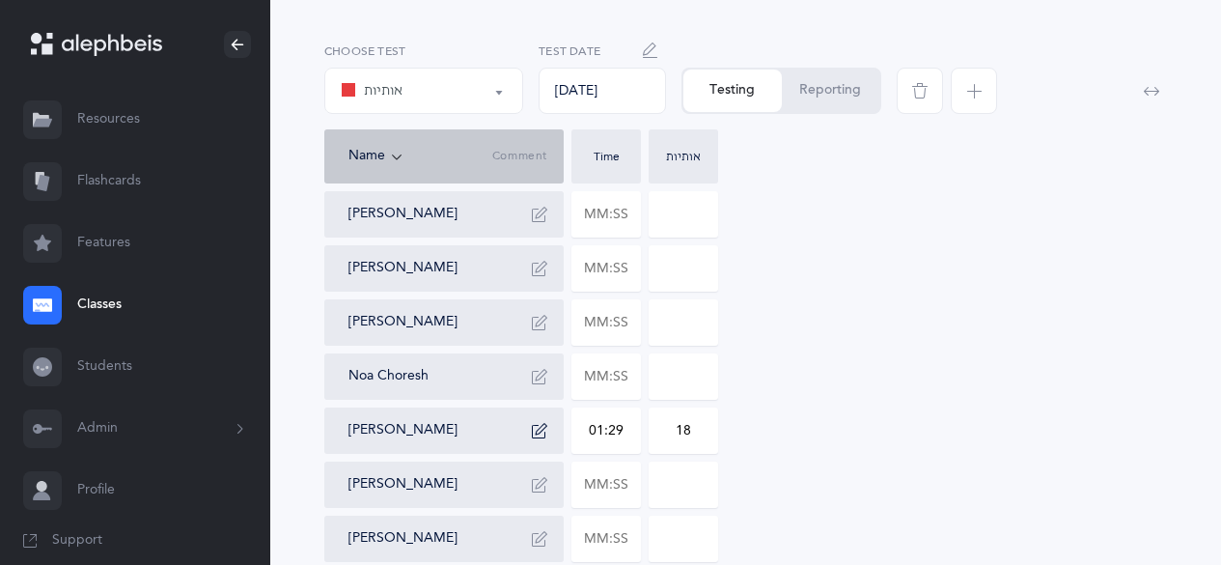
scroll to position [141, 0]
click at [581, 381] on input "text" at bounding box center [606, 375] width 68 height 44
type input "01:30"
type input "0"
click at [662, 376] on input "0" at bounding box center [684, 375] width 68 height 44
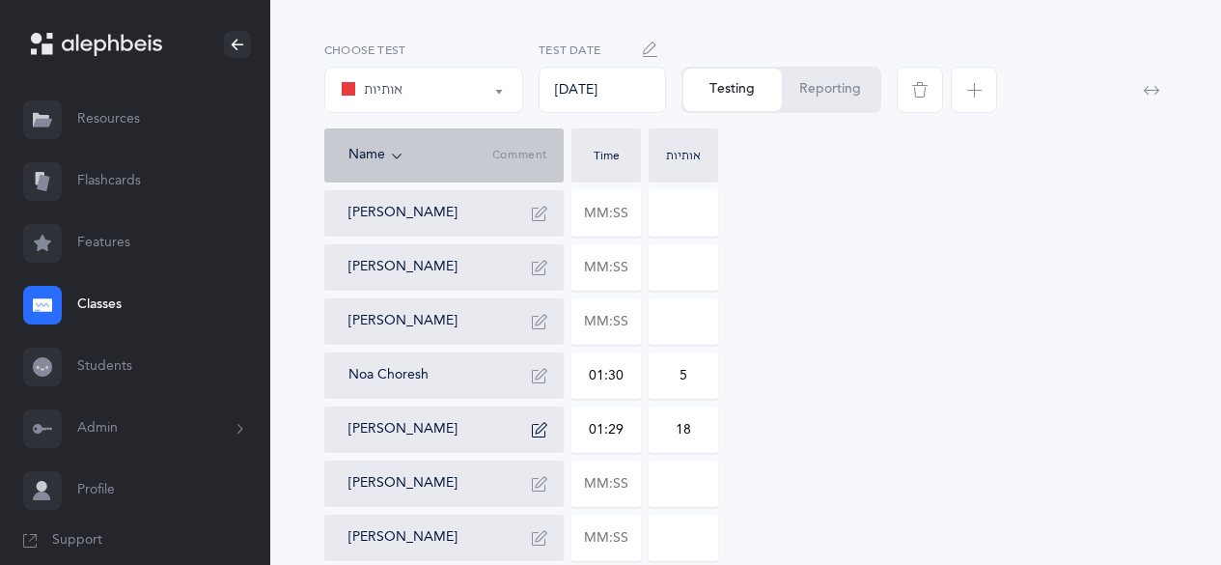
type input "5"
click at [543, 375] on icon "button" at bounding box center [539, 375] width 15 height 15
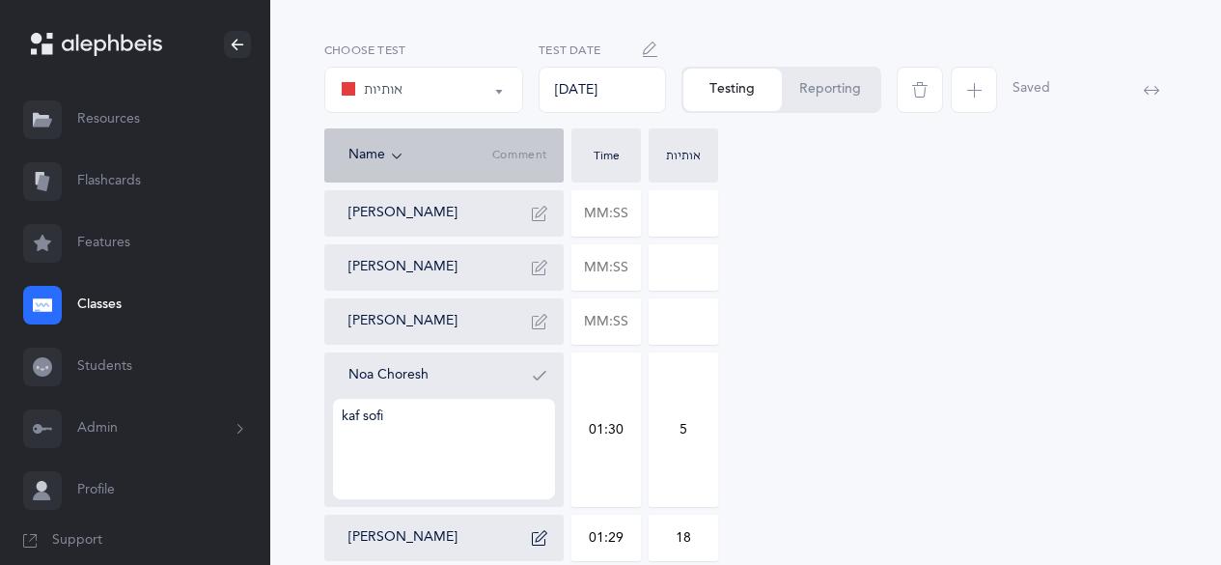
type textarea "kaf sofit"
click at [543, 375] on icon "button" at bounding box center [539, 375] width 15 height 15
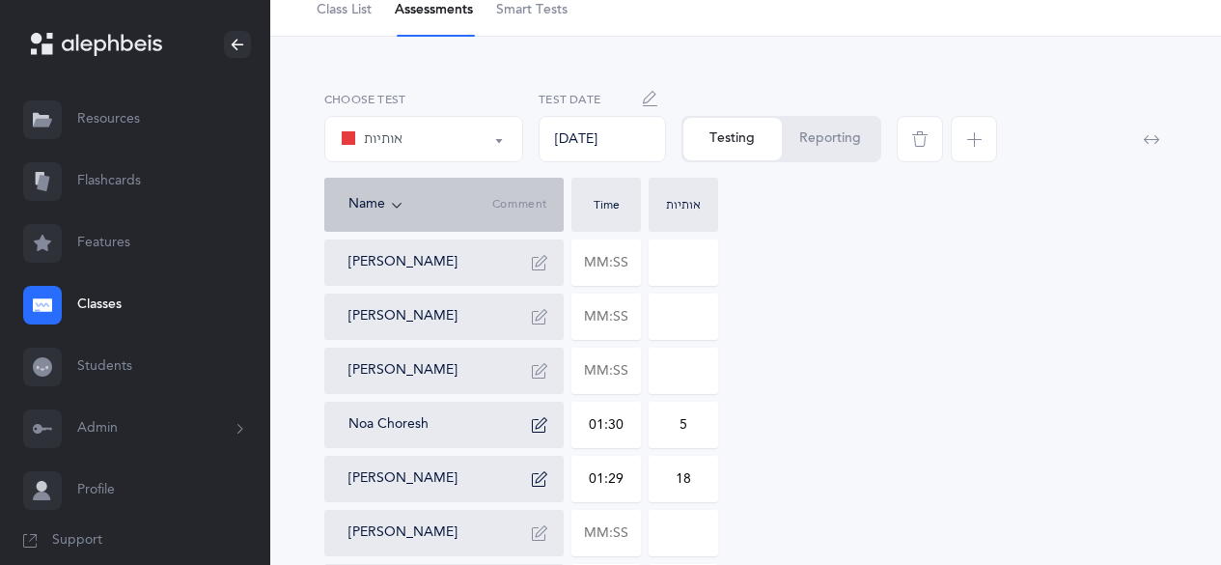
scroll to position [83, 0]
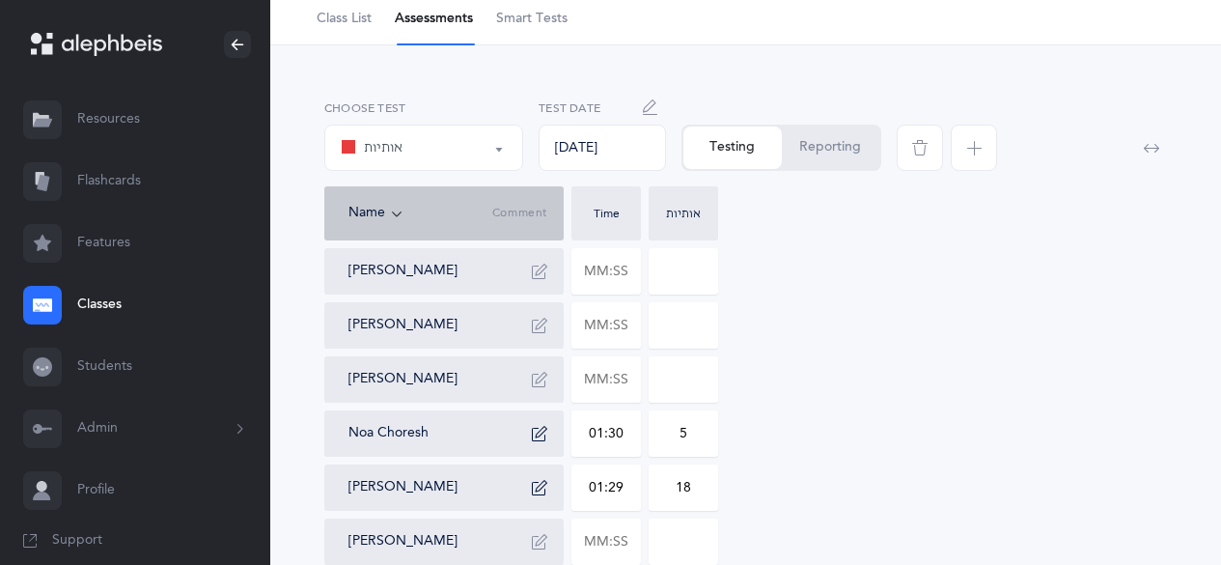
click at [542, 383] on icon "button" at bounding box center [539, 379] width 15 height 15
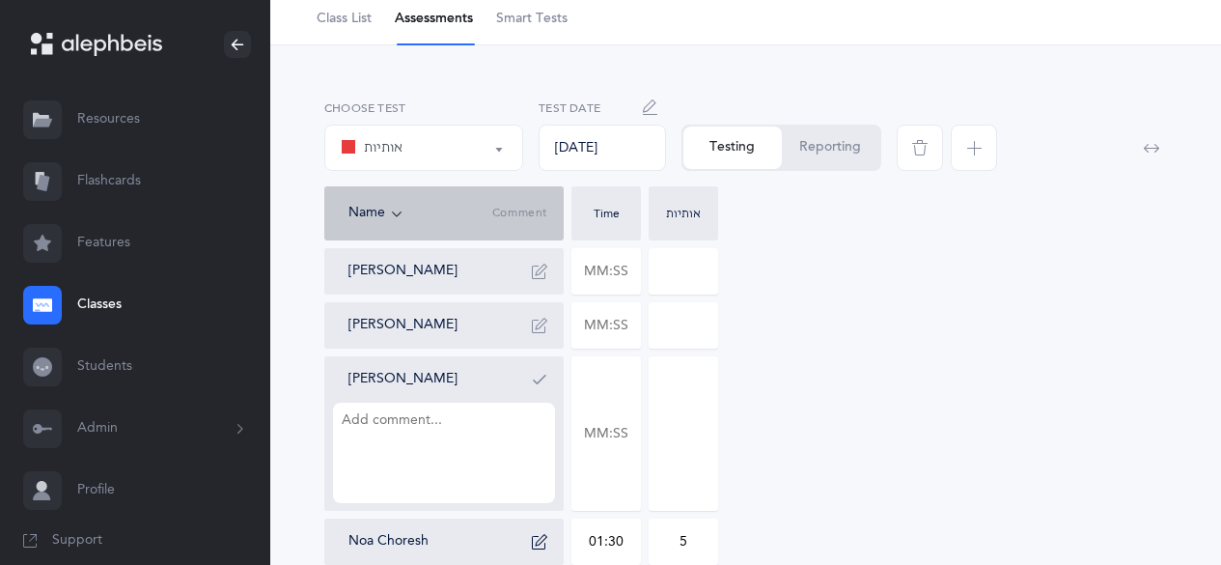
click at [542, 383] on icon "button" at bounding box center [539, 379] width 15 height 15
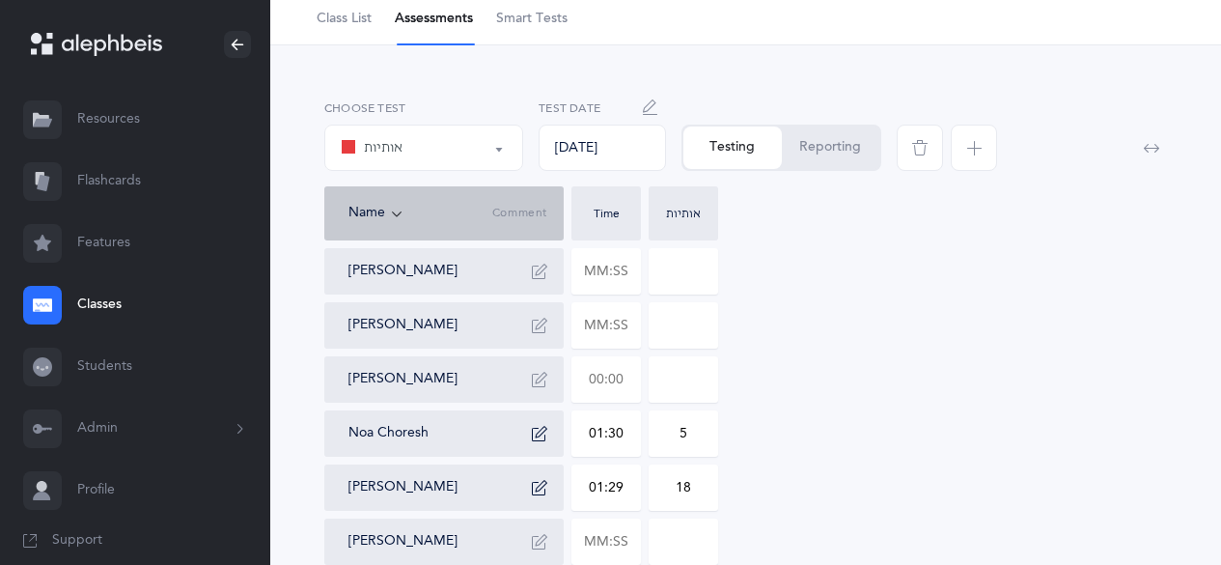
click at [581, 378] on input "text" at bounding box center [606, 379] width 68 height 44
type input "01:59"
type input "0"
type input "01:59"
type input "15"
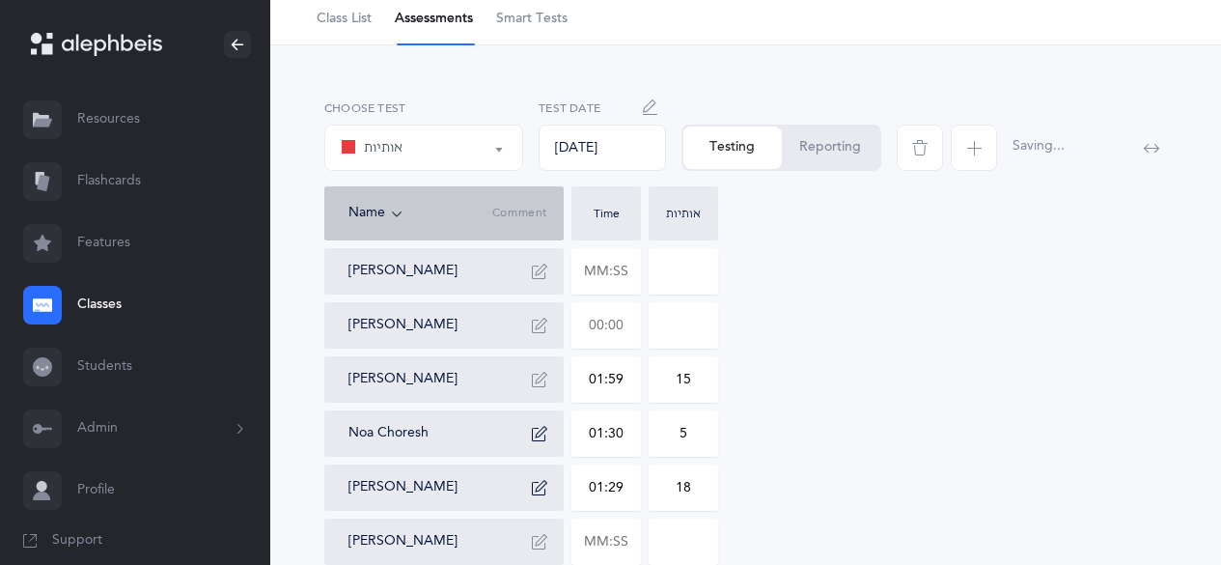
click at [585, 332] on input "text" at bounding box center [606, 325] width 68 height 44
type input "02:15"
click at [668, 319] on input "0" at bounding box center [684, 325] width 68 height 44
type input "3"
click at [541, 322] on icon "button" at bounding box center [539, 325] width 15 height 15
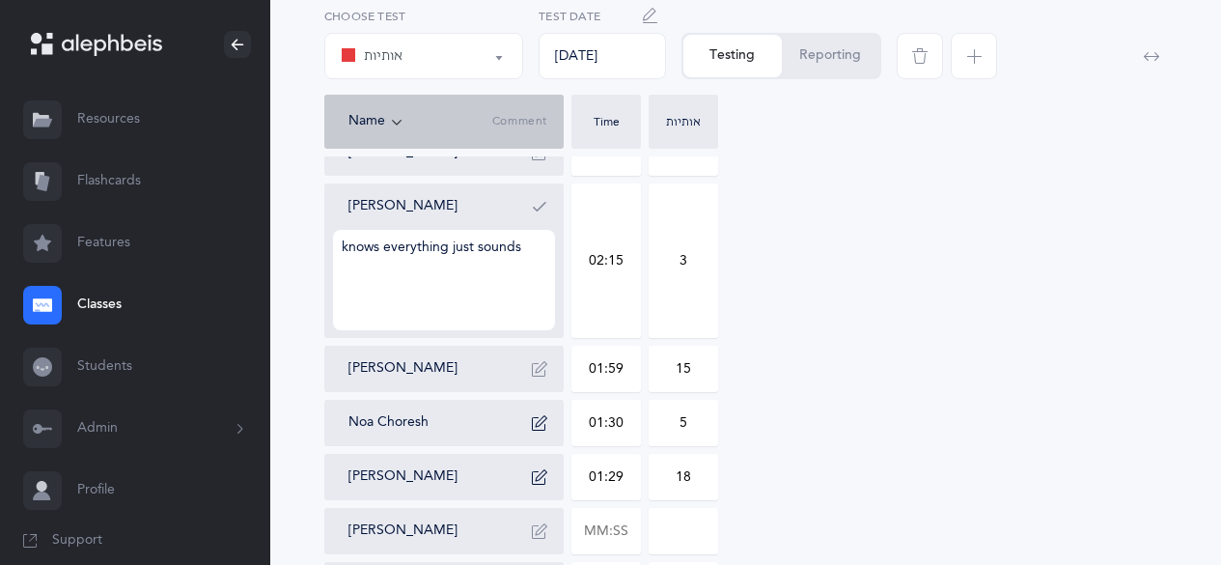
scroll to position [235, 0]
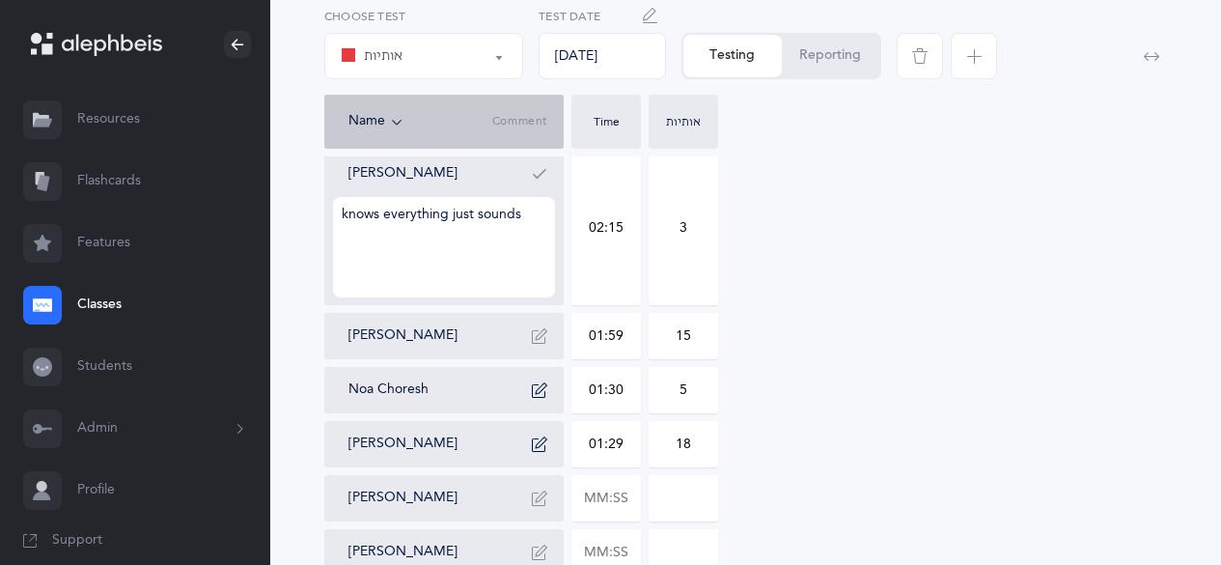
type textarea "knows everything just sounds"
click at [541, 181] on button "button" at bounding box center [539, 173] width 31 height 31
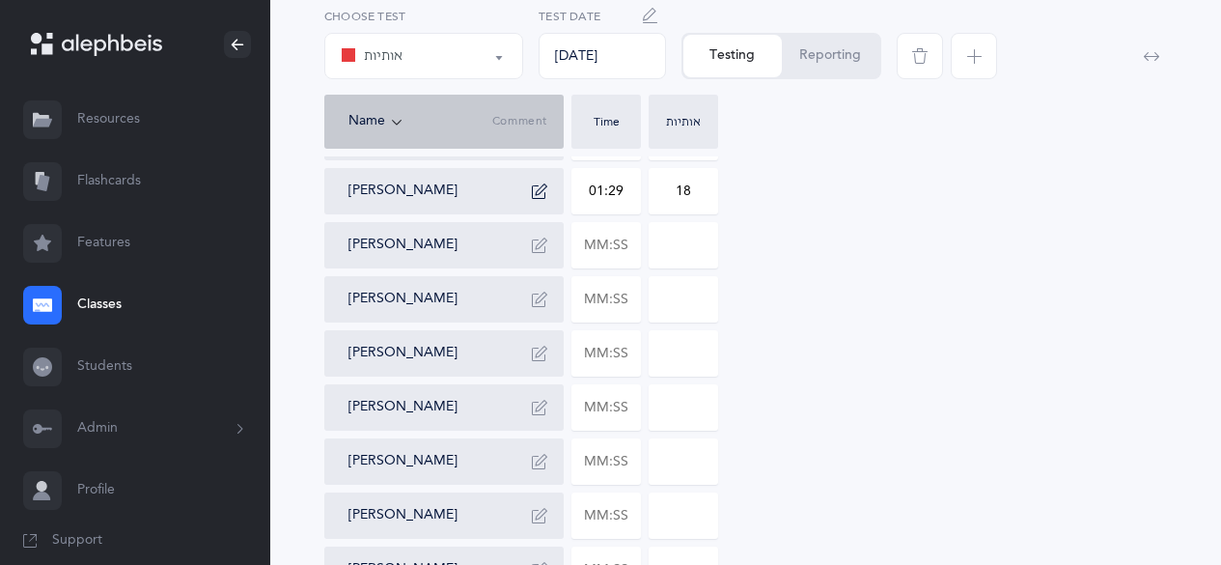
scroll to position [380, 0]
drag, startPoint x: 539, startPoint y: 408, endPoint x: 598, endPoint y: 417, distance: 59.5
click at [598, 417] on div "[PERSON_NAME] [PERSON_NAME] 02:15 3 [PERSON_NAME] 01:59 15 Noa Choresh 01:30 5 …" at bounding box center [745, 298] width 843 height 695
click at [598, 417] on input "text" at bounding box center [606, 406] width 68 height 44
type input "02:20"
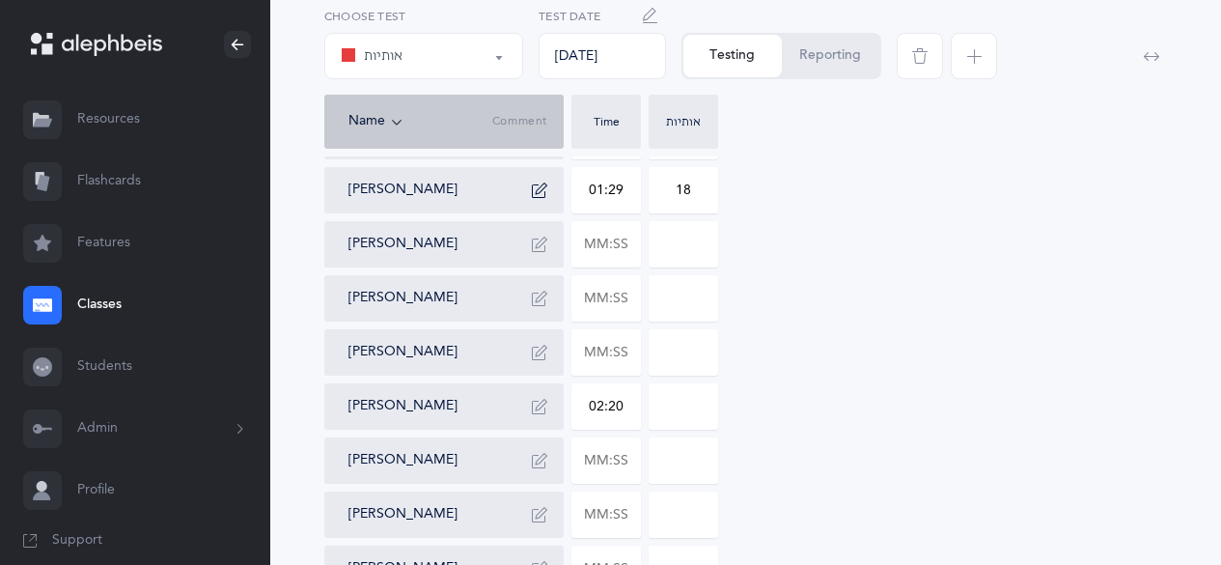
type input "0"
type input "02:20"
type input "25"
click at [543, 408] on icon "button" at bounding box center [539, 406] width 15 height 15
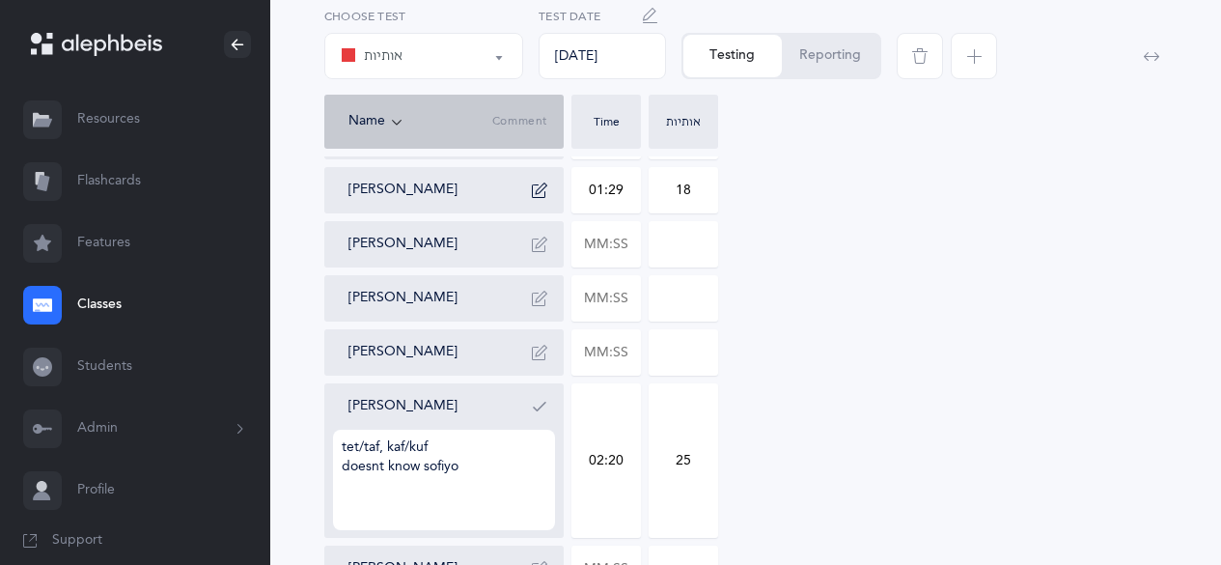
type textarea "tet/taf, kaf/kuf doesnt know [PERSON_NAME]"
click at [543, 408] on icon "button" at bounding box center [539, 406] width 15 height 15
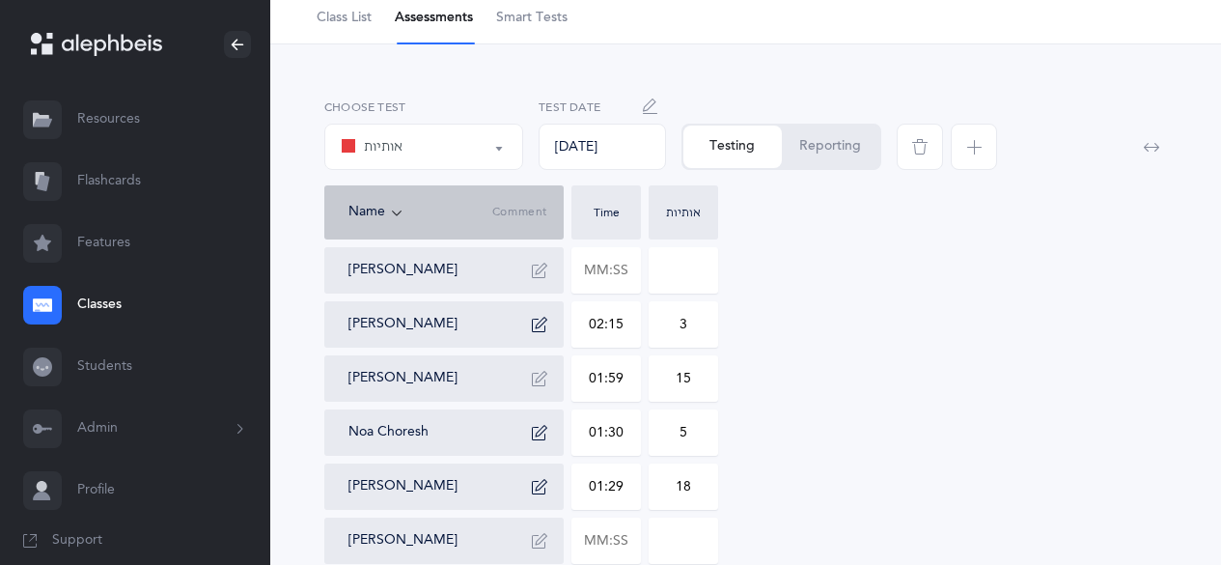
scroll to position [76, 0]
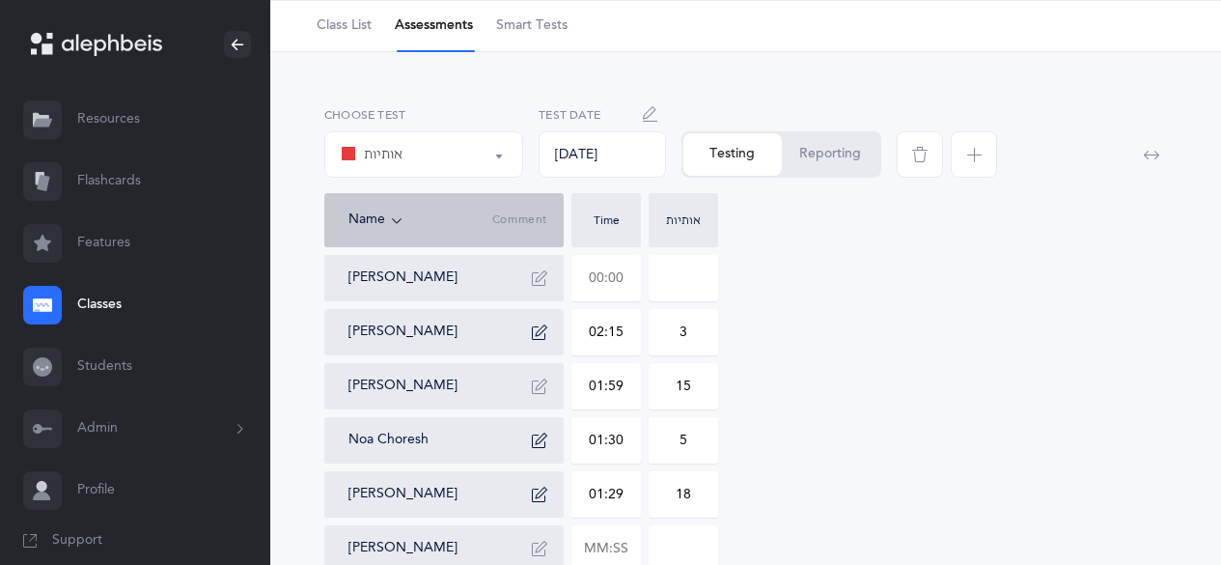
click at [589, 278] on input "text" at bounding box center [606, 278] width 68 height 44
type input "02:00"
type input "0"
type input "02:00"
type input "15"
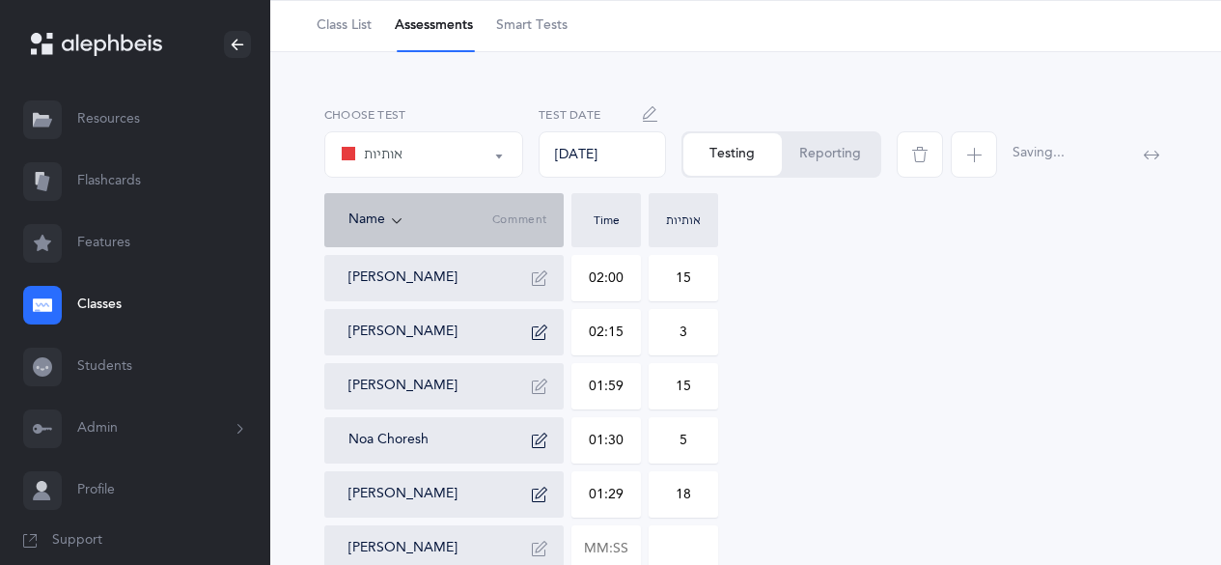
click at [535, 268] on button "button" at bounding box center [539, 278] width 31 height 31
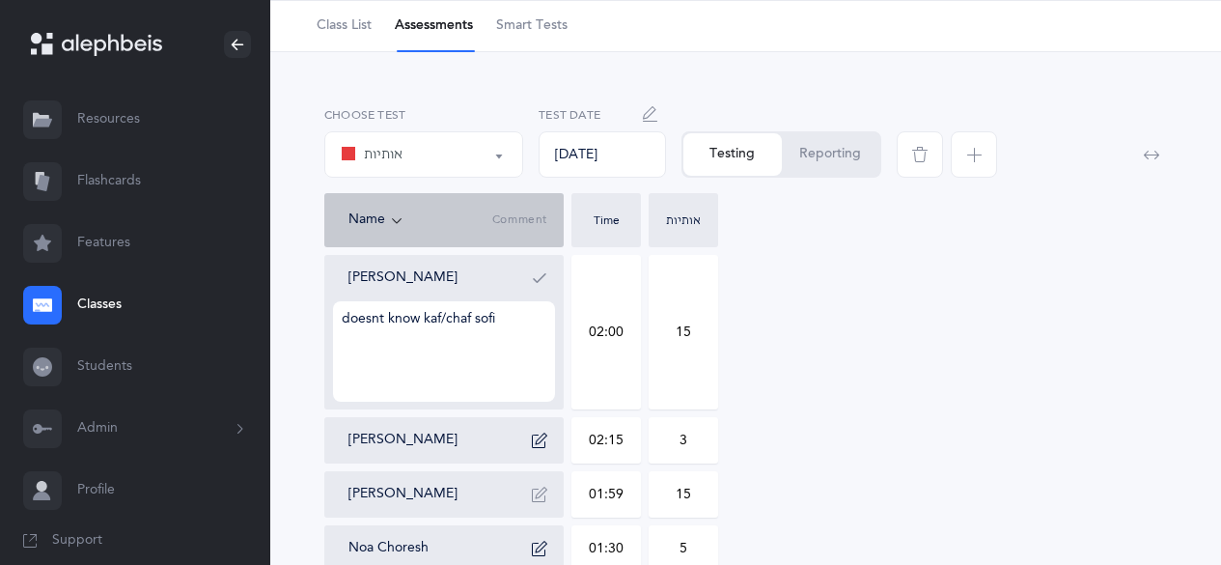
type textarea "doesnt know kaf/chaf sofit"
click at [535, 268] on button "button" at bounding box center [539, 278] width 31 height 31
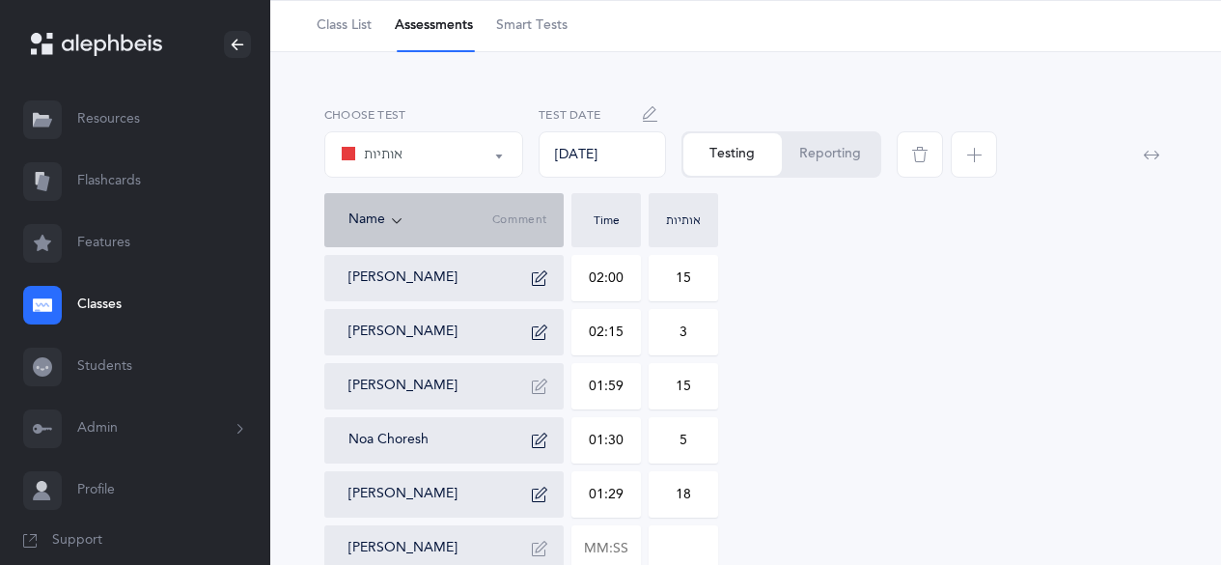
click at [452, 19] on li "Assessments" at bounding box center [434, 26] width 78 height 50
click at [449, 28] on li "Assessments" at bounding box center [434, 26] width 78 height 50
click at [108, 302] on link "Classes" at bounding box center [135, 305] width 270 height 62
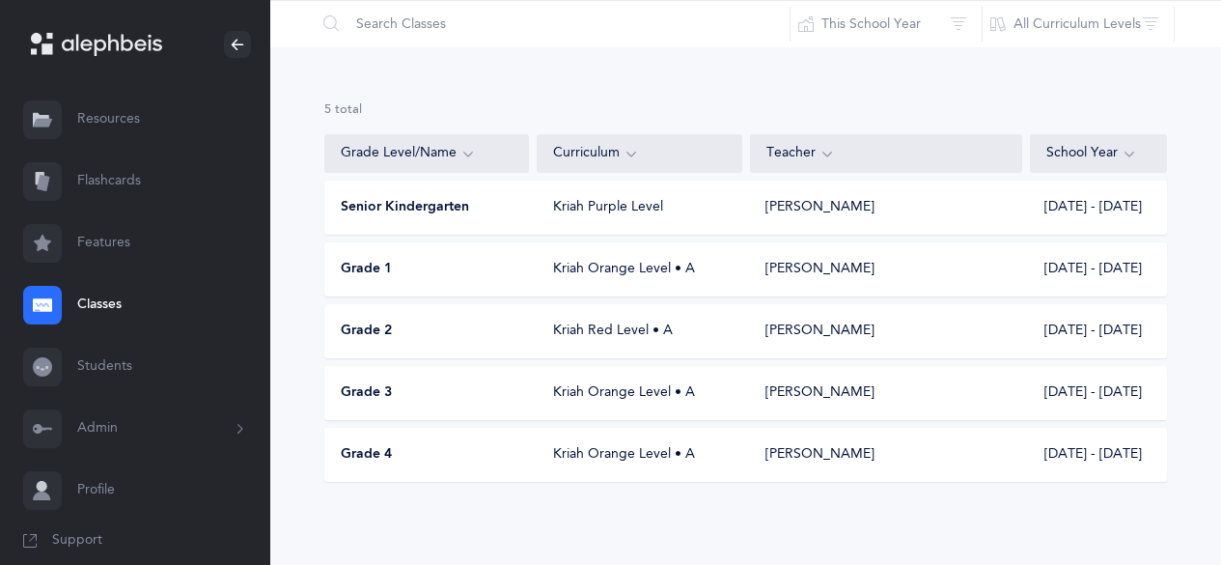
scroll to position [78, 0]
click at [370, 334] on span "Grade 2" at bounding box center [366, 329] width 51 height 19
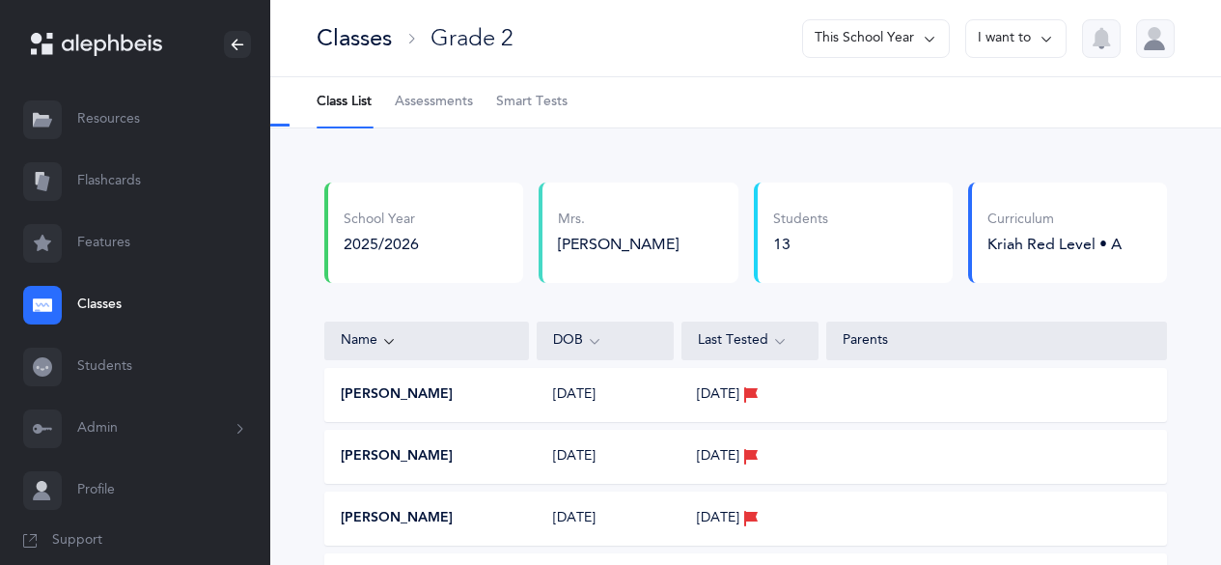
select select "2"
click at [447, 105] on span "Assessments" at bounding box center [434, 102] width 78 height 19
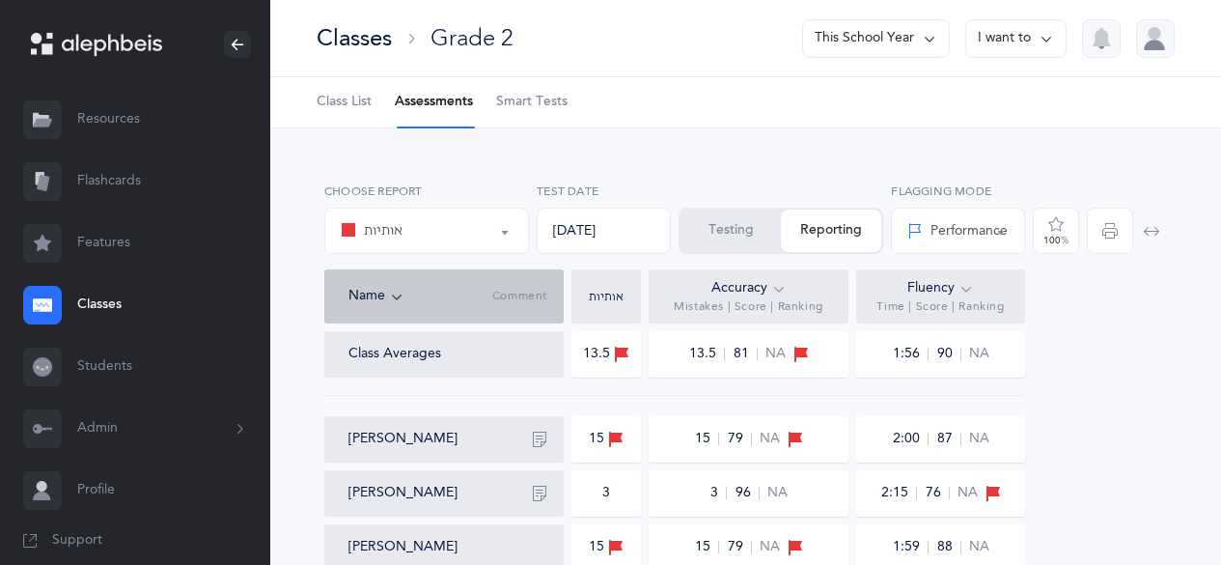
click at [506, 229] on button "אותיות" at bounding box center [426, 231] width 205 height 46
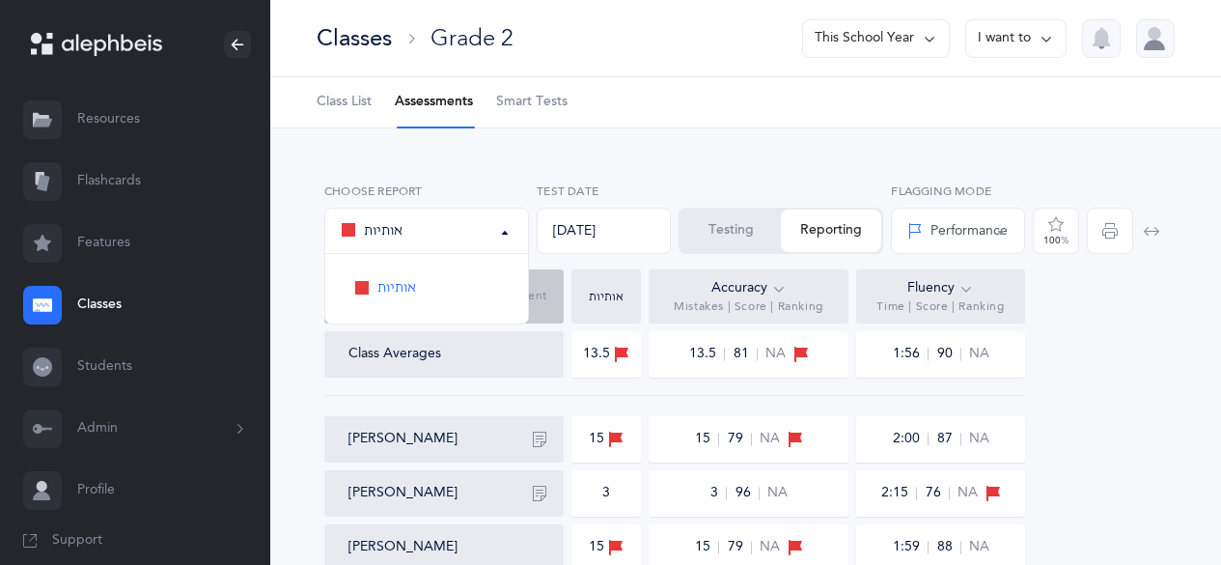
click at [506, 229] on button "אותיות" at bounding box center [426, 231] width 205 height 46
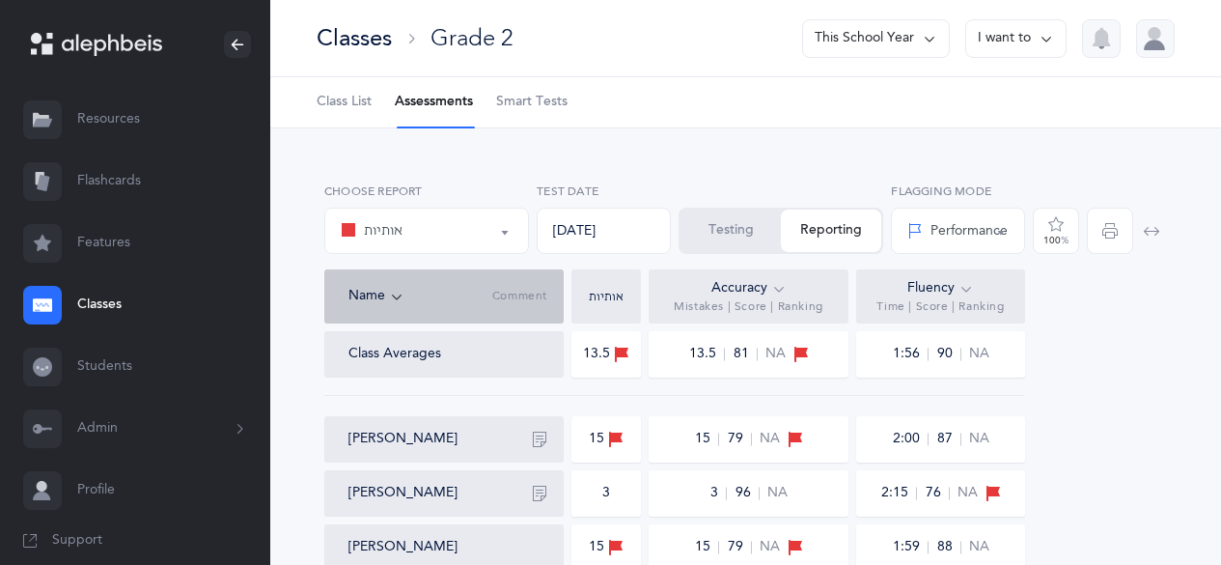
click at [1013, 36] on button "I want to" at bounding box center [1015, 38] width 101 height 39
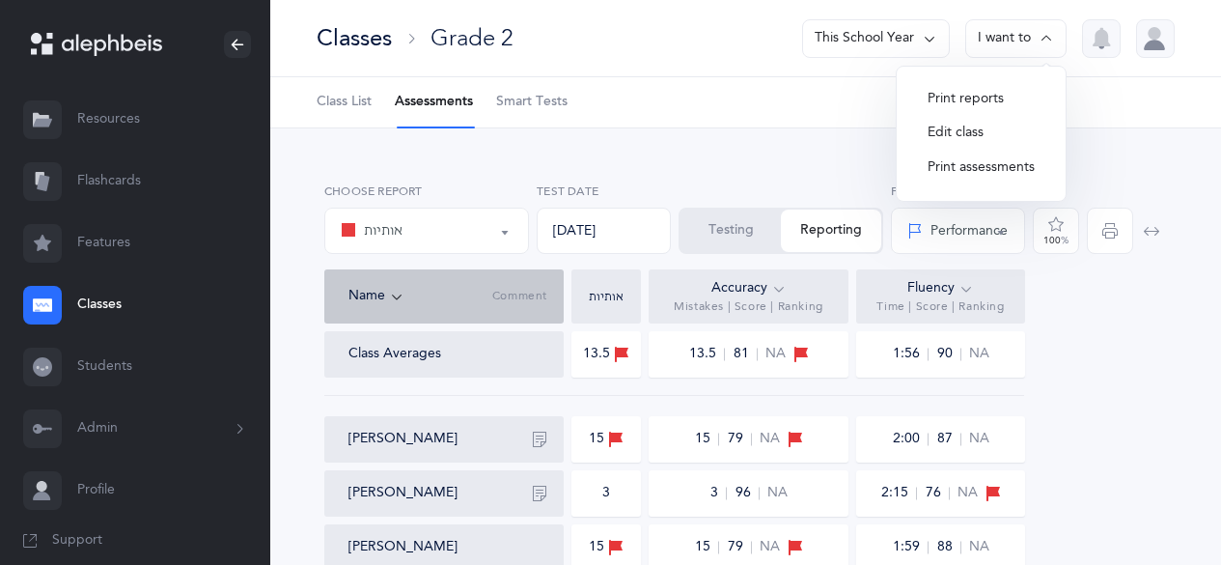
click at [1013, 36] on button "I want to" at bounding box center [1015, 38] width 101 height 39
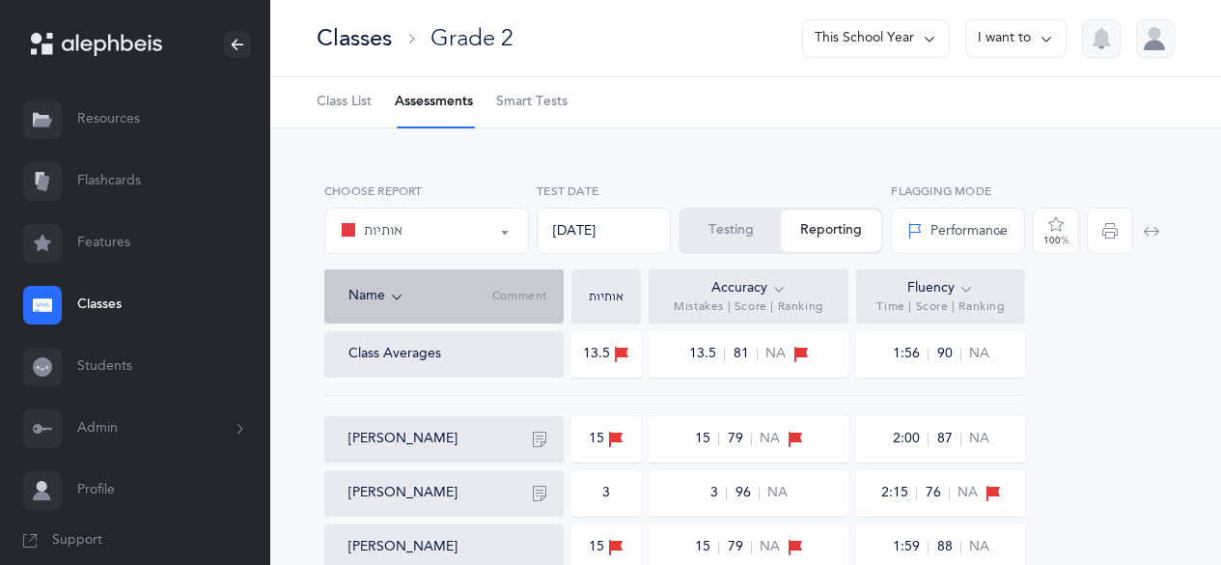
click at [1154, 234] on icon "button" at bounding box center [1151, 230] width 15 height 15
click at [742, 234] on button "Testing" at bounding box center [731, 230] width 100 height 42
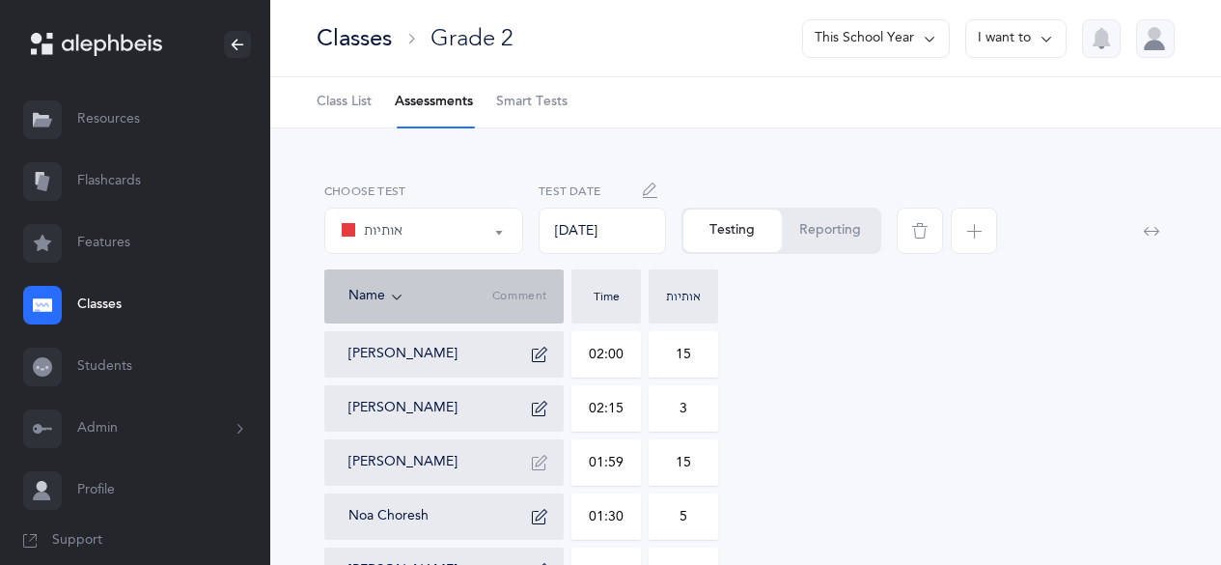
click at [986, 237] on span "button" at bounding box center [974, 231] width 46 height 46
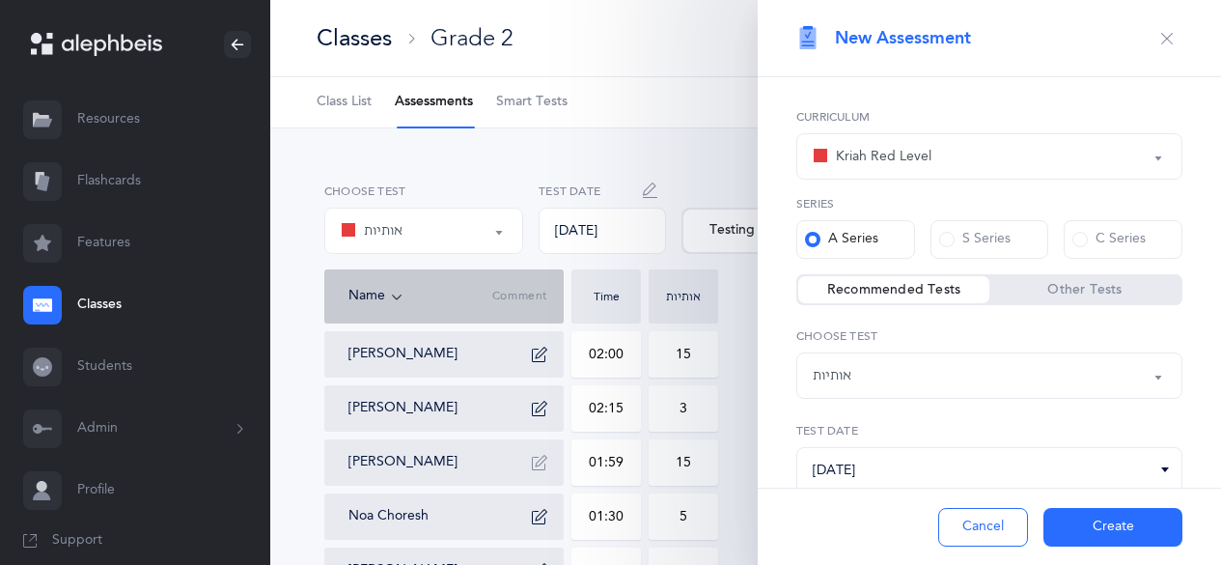
click at [889, 386] on div "אותיות" at bounding box center [989, 375] width 353 height 33
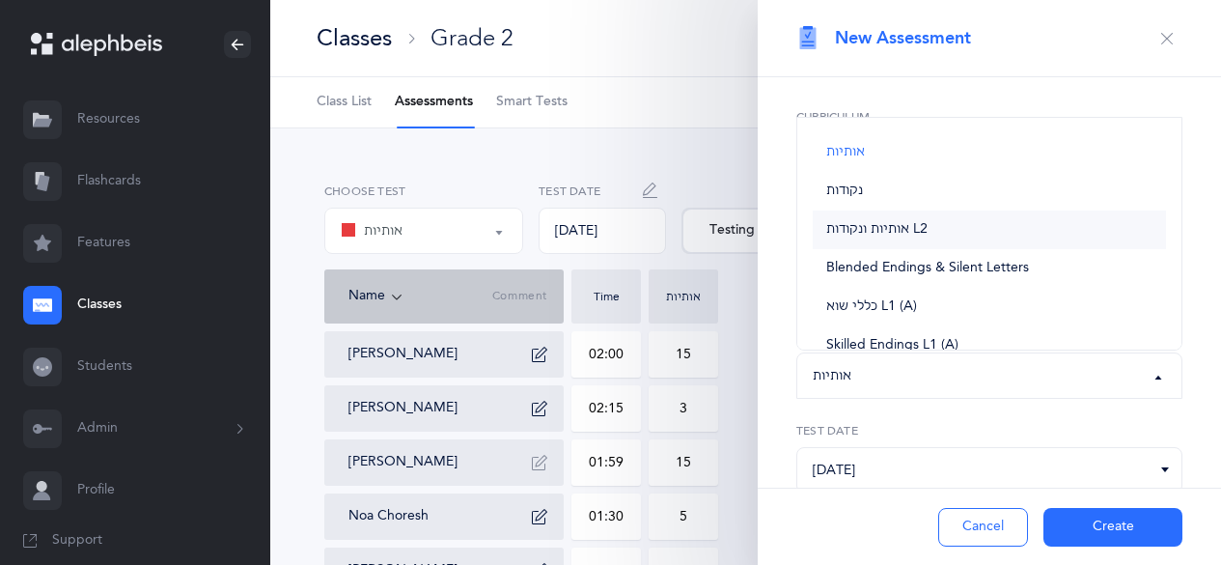
click at [854, 229] on span "אותיות ונקודות L2" at bounding box center [876, 229] width 101 height 17
select select "9"
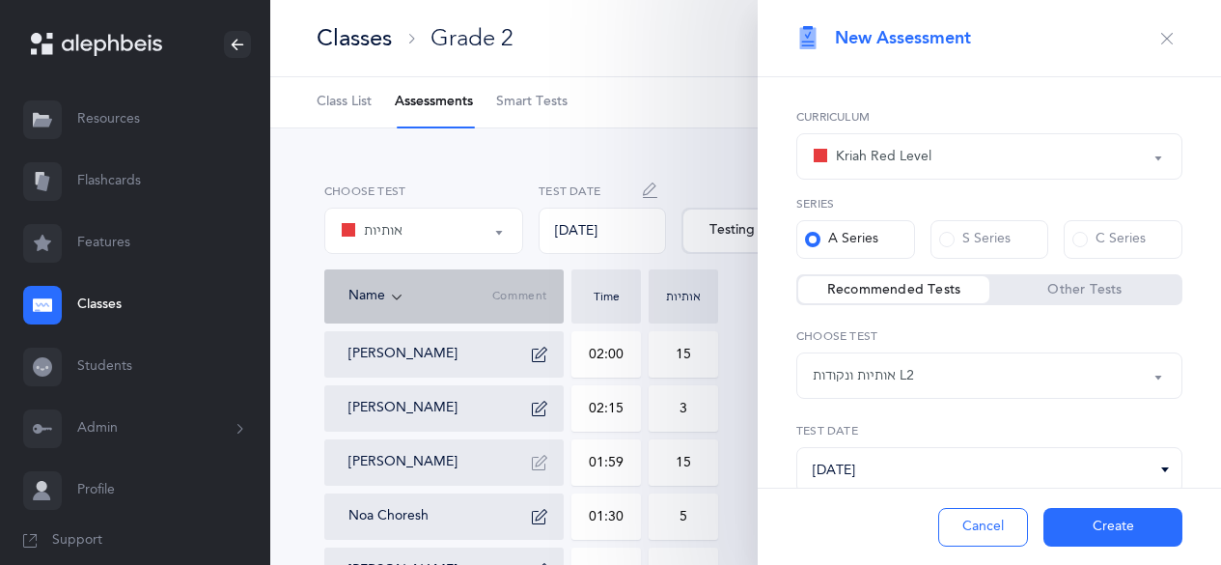
click at [1073, 519] on button "Create" at bounding box center [1113, 527] width 139 height 39
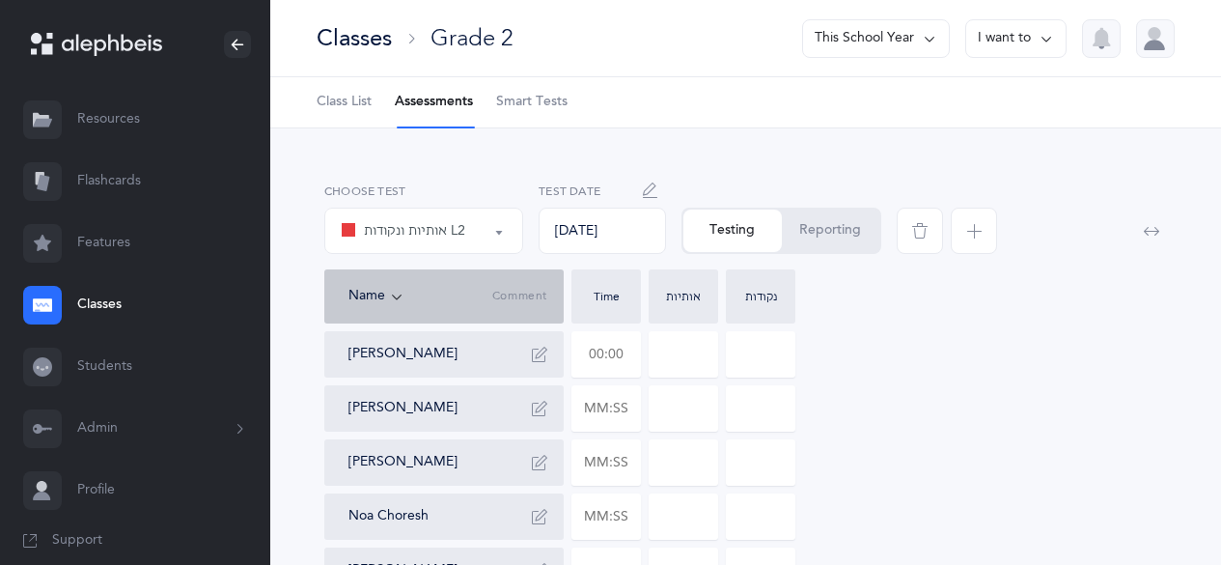
click at [603, 361] on input "text" at bounding box center [606, 354] width 68 height 44
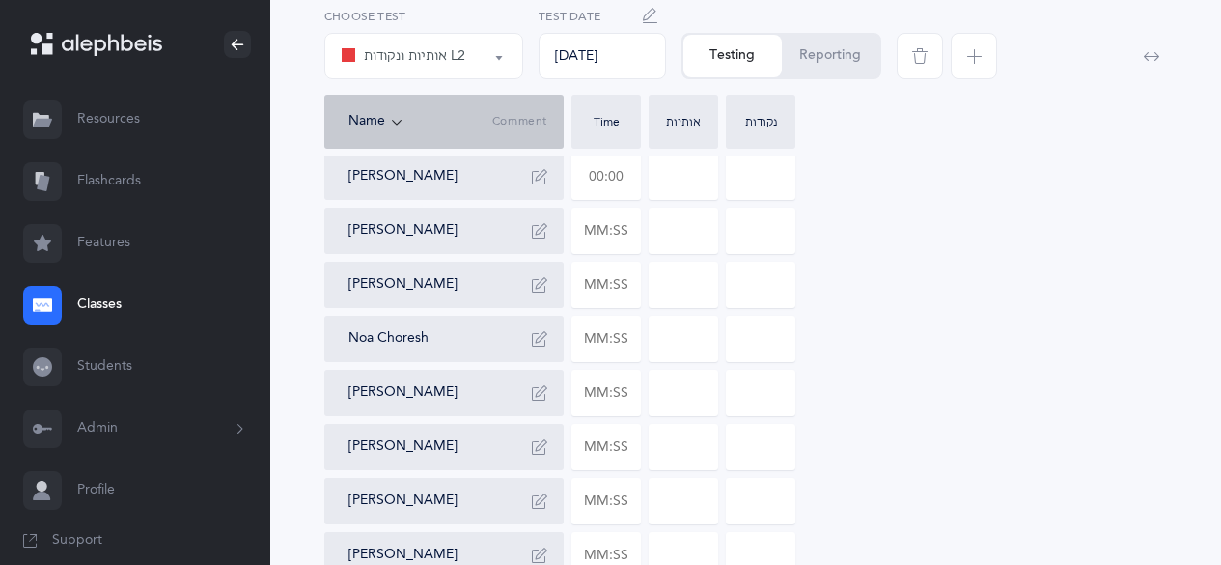
scroll to position [180, 0]
click at [599, 398] on input "text" at bounding box center [606, 391] width 68 height 44
type input "01:09"
type input "0"
type input "01:09"
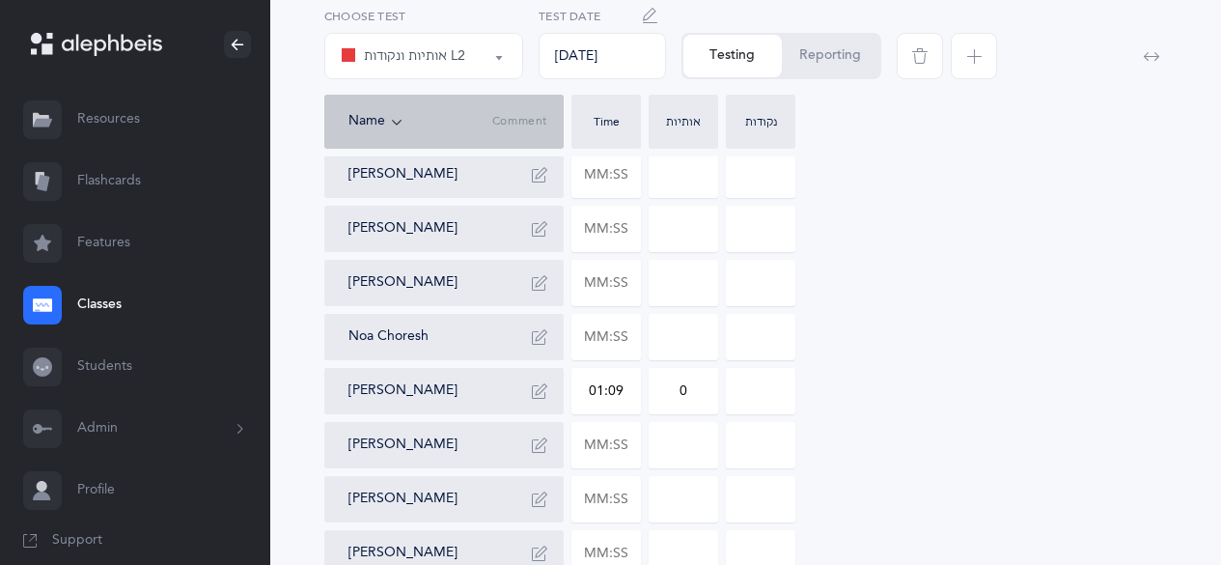
type input "0"
type input "2"
type input "4"
click at [543, 388] on icon "button" at bounding box center [539, 390] width 15 height 15
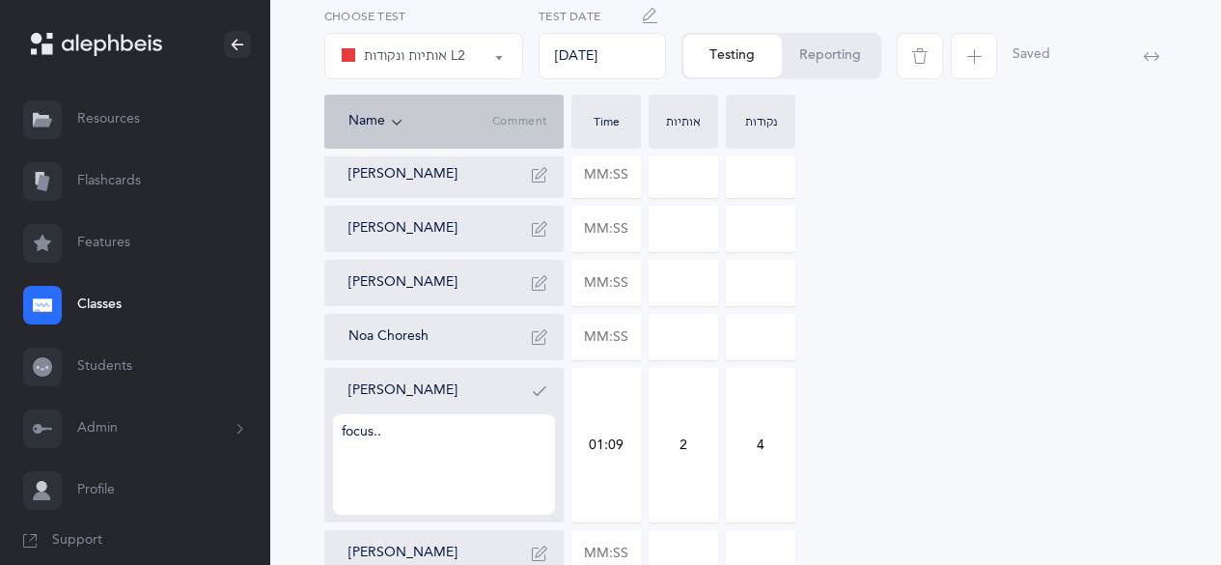
type textarea "focus.."
click at [543, 388] on icon "button" at bounding box center [539, 390] width 15 height 15
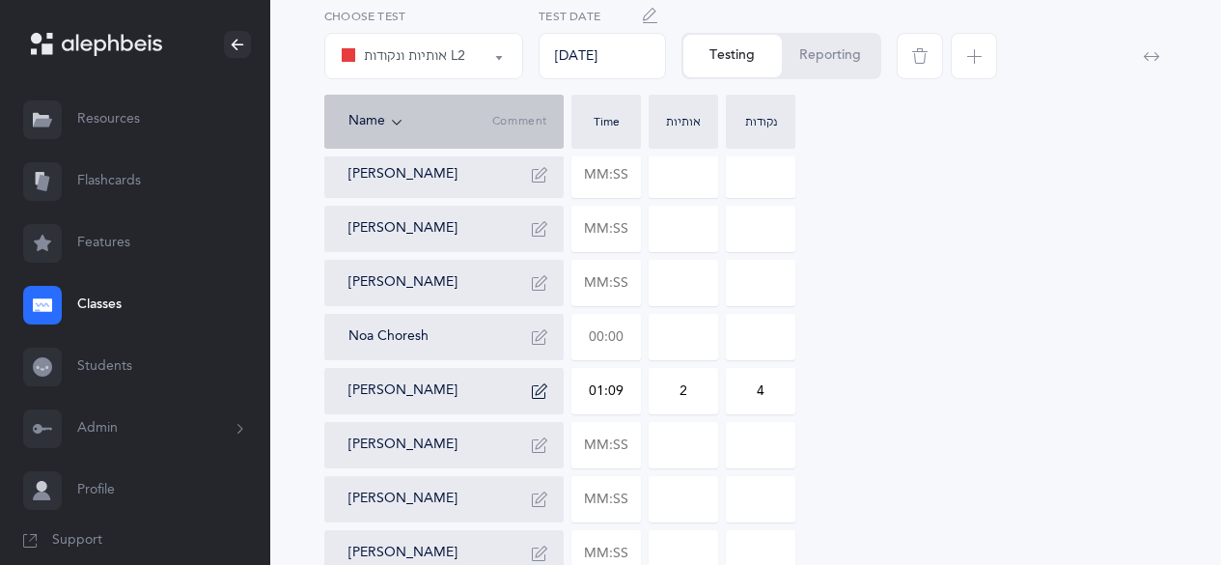
click at [598, 334] on input "text" at bounding box center [606, 337] width 68 height 44
type input "01:05"
type input "0"
click at [689, 337] on input "0" at bounding box center [684, 337] width 68 height 44
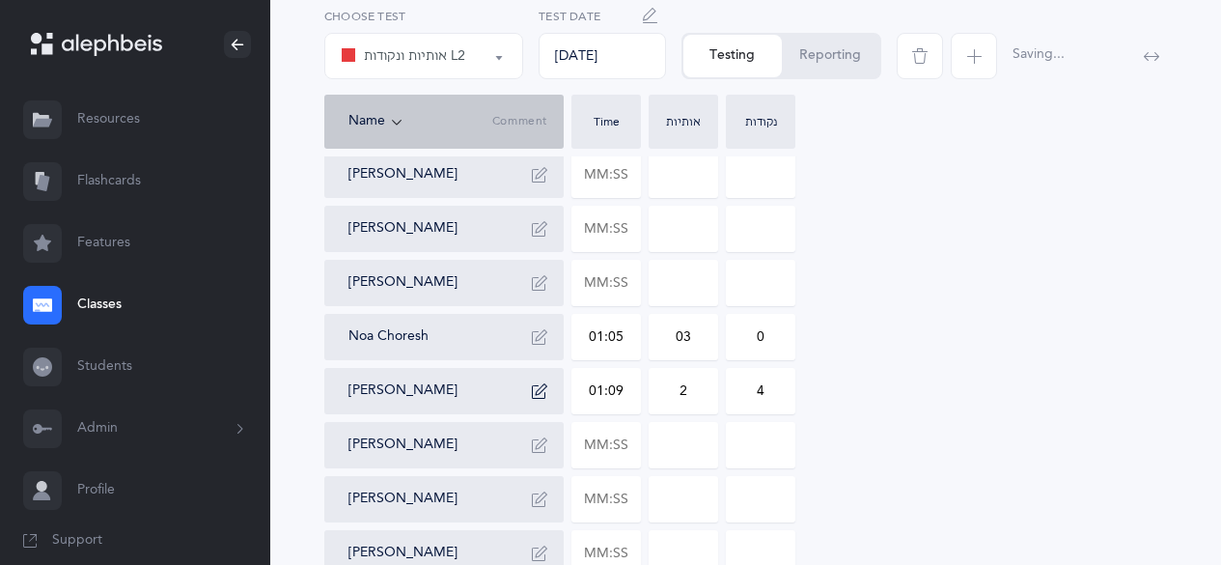
click at [689, 425] on input at bounding box center [684, 445] width 68 height 44
click at [682, 337] on input "03" at bounding box center [684, 337] width 68 height 44
type input "3"
click at [593, 294] on input "text" at bounding box center [606, 283] width 68 height 44
click at [602, 220] on input "text" at bounding box center [606, 229] width 68 height 44
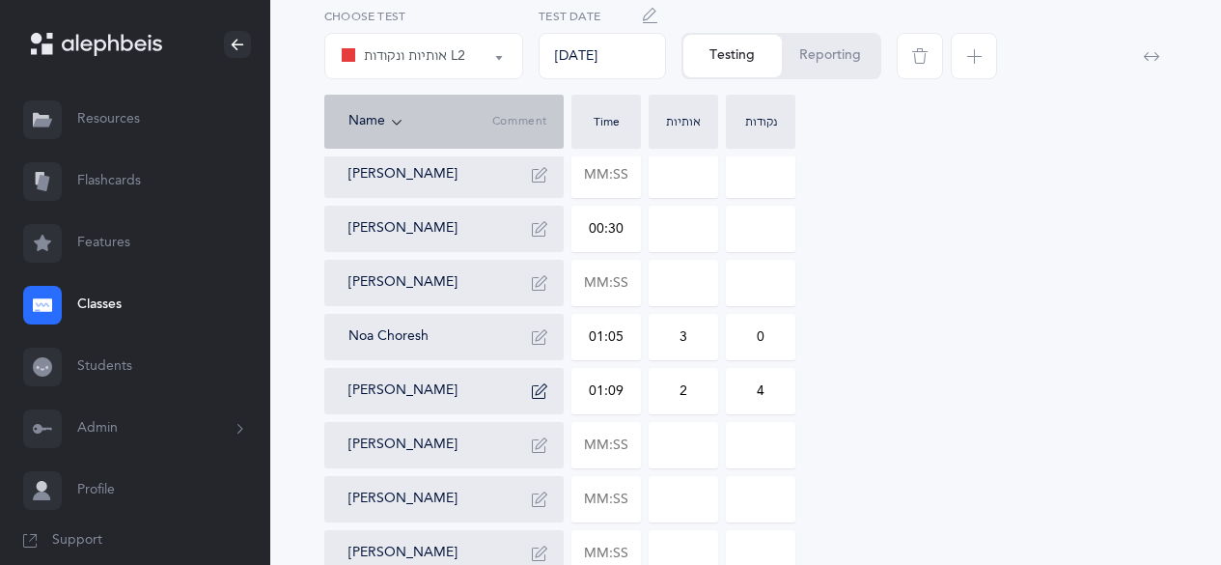
type input "03:09"
type input "0"
type input "03:09"
type input "0"
type input "1"
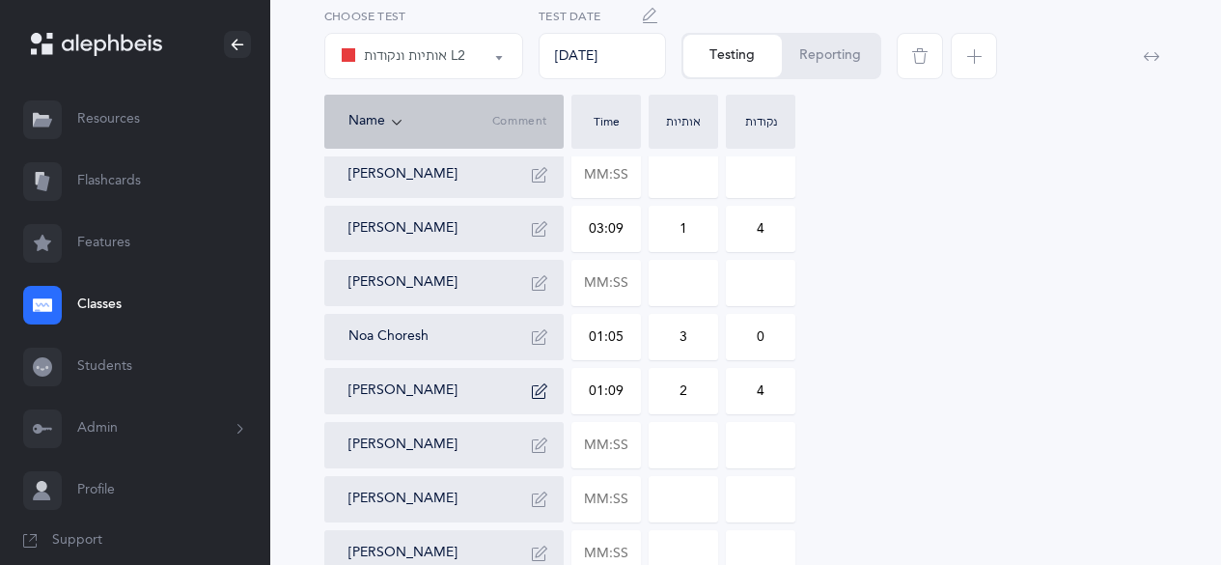
type input "4"
click at [542, 229] on icon "button" at bounding box center [539, 228] width 15 height 15
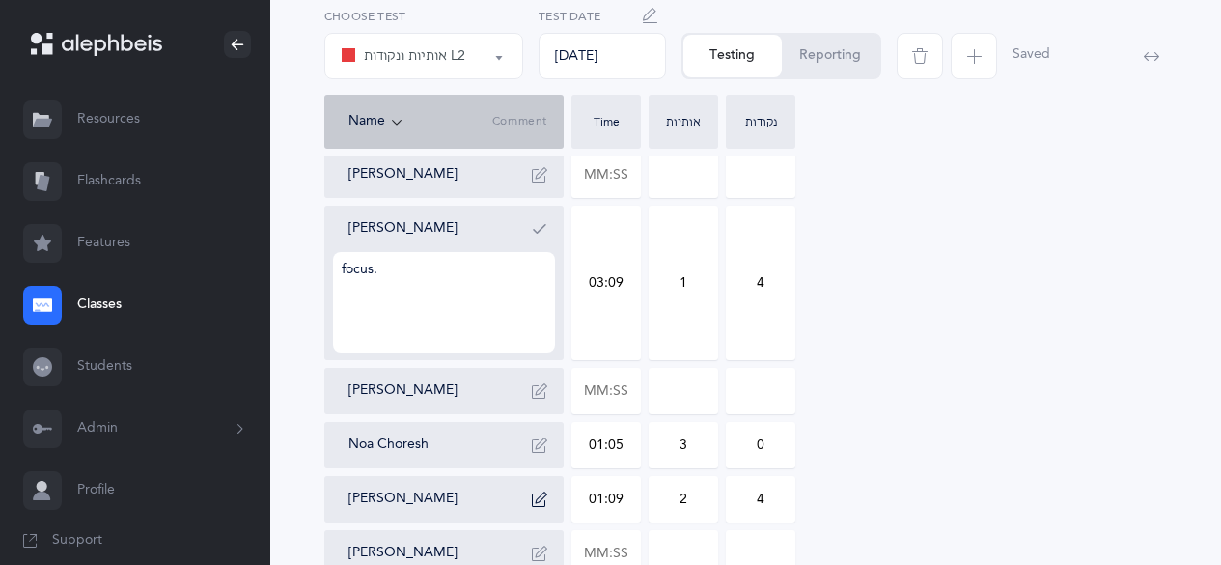
type textarea "focus."
click at [542, 229] on icon "button" at bounding box center [539, 228] width 15 height 15
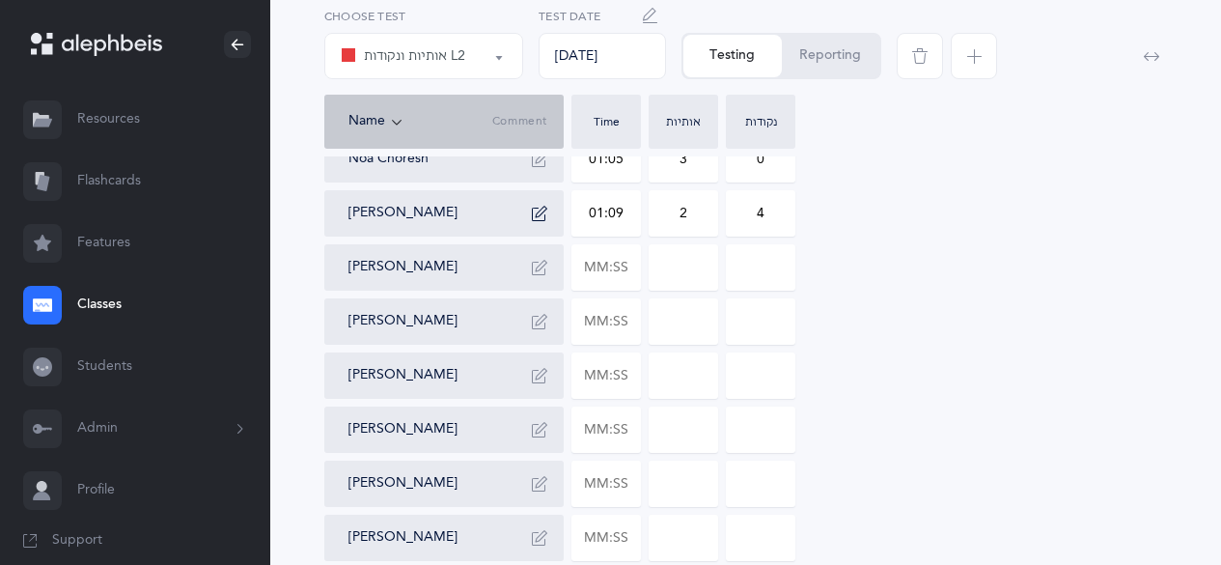
scroll to position [398, 0]
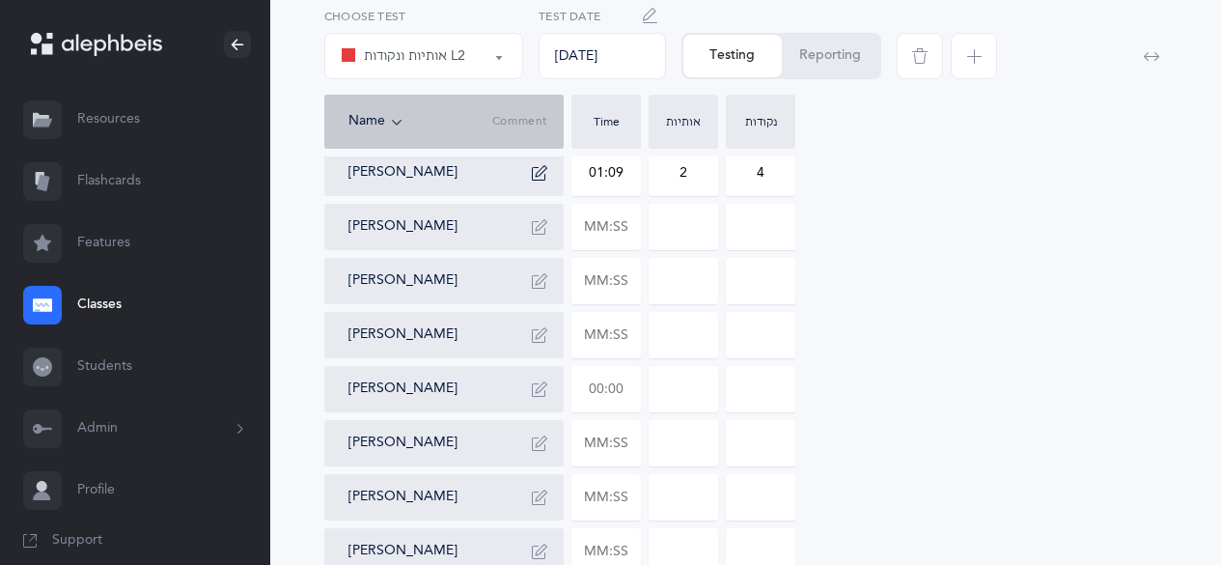
click at [598, 387] on input "text" at bounding box center [606, 389] width 68 height 44
type input "02:40"
type input "0"
type input "02:40"
type input "0"
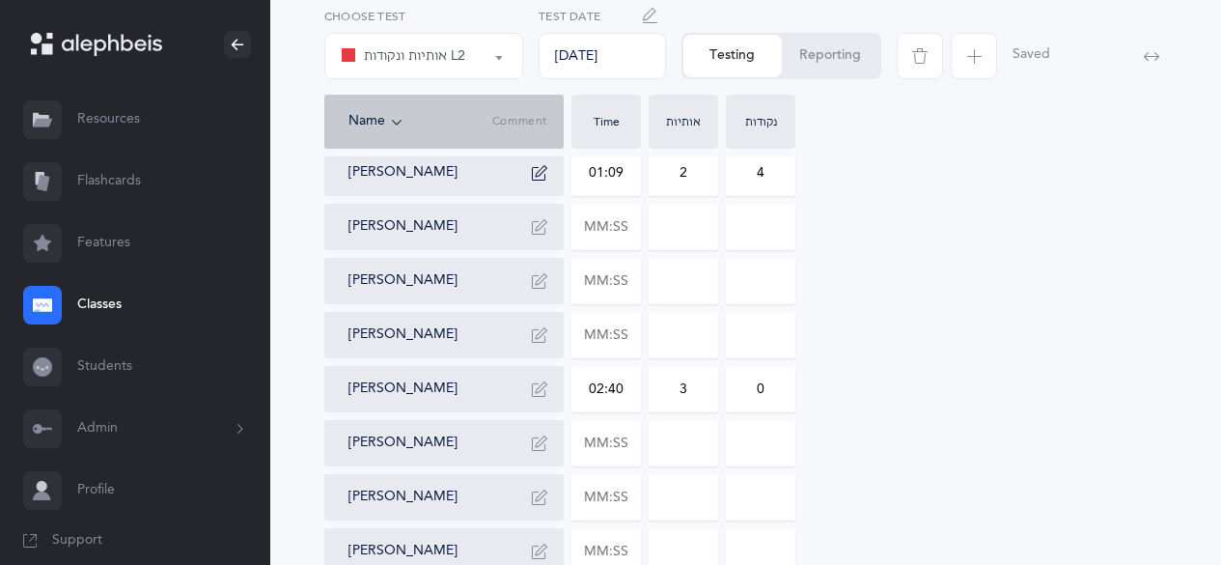
type input "3"
type input "5"
click at [541, 379] on button "button" at bounding box center [539, 389] width 31 height 31
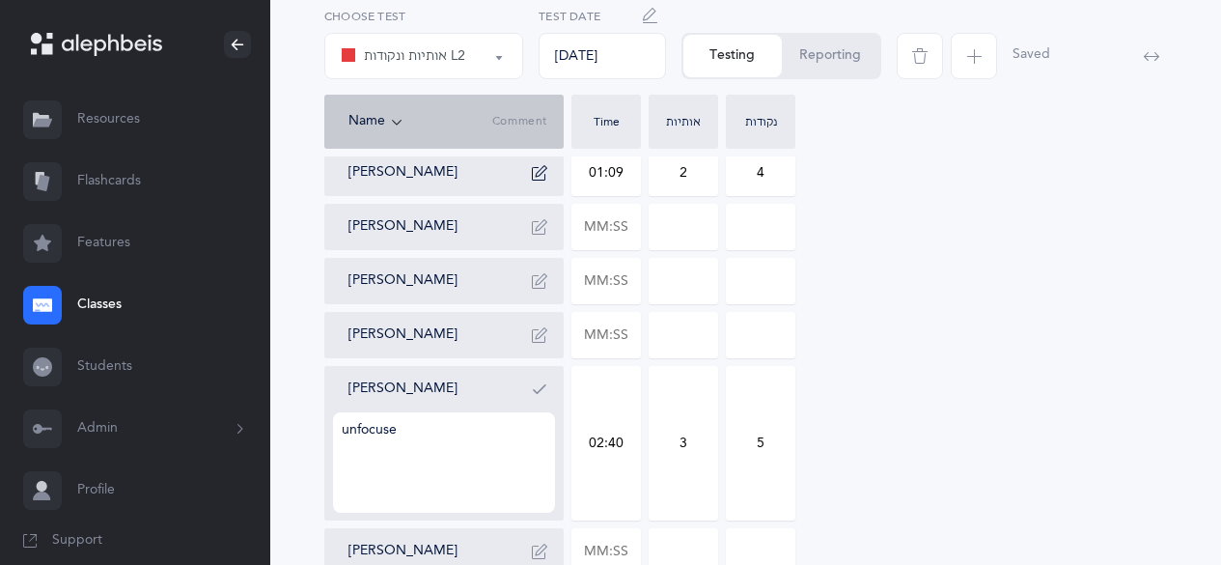
type textarea "unfocused"
click at [541, 379] on button "button" at bounding box center [539, 389] width 31 height 31
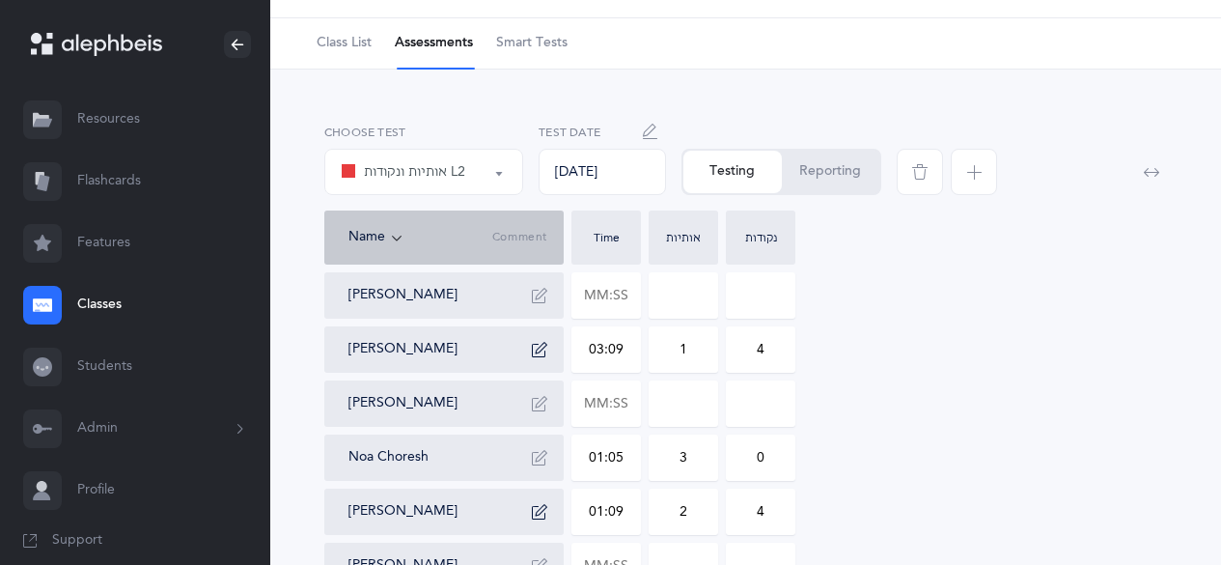
scroll to position [56, 0]
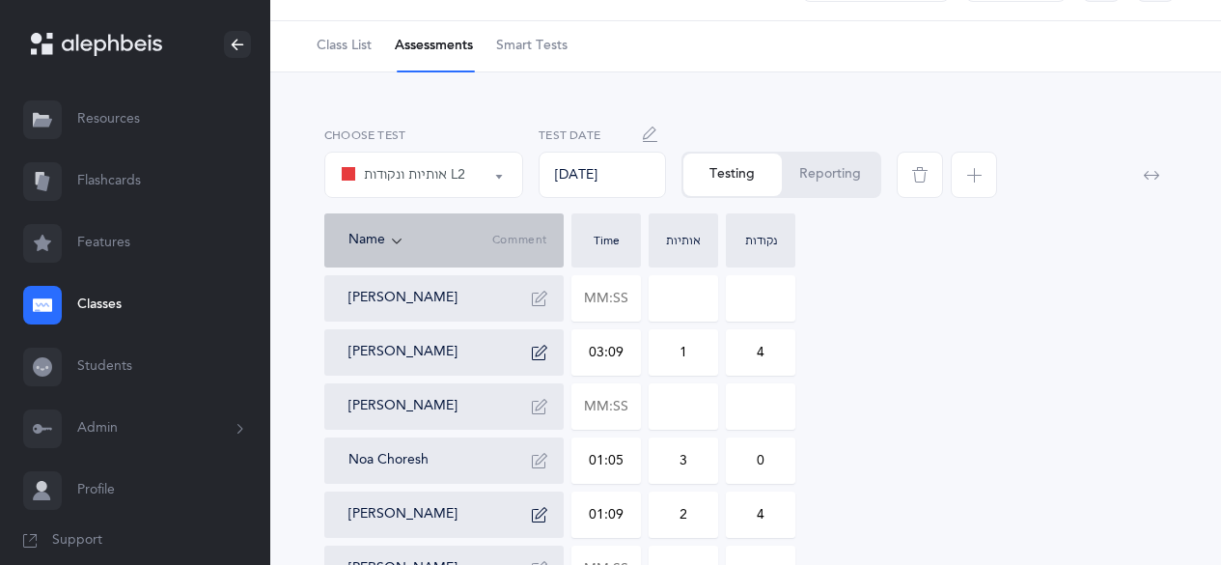
click at [536, 304] on icon "button" at bounding box center [539, 298] width 15 height 15
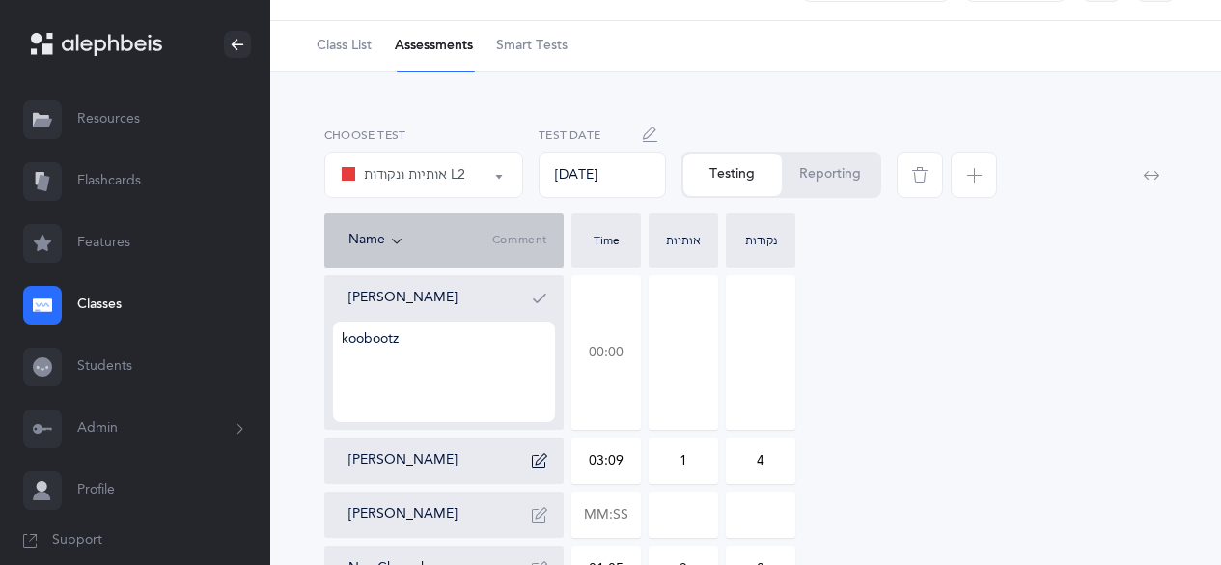
type textarea "koobootz"
click at [602, 357] on input "text" at bounding box center [606, 352] width 68 height 153
type input "03:14"
type input "0"
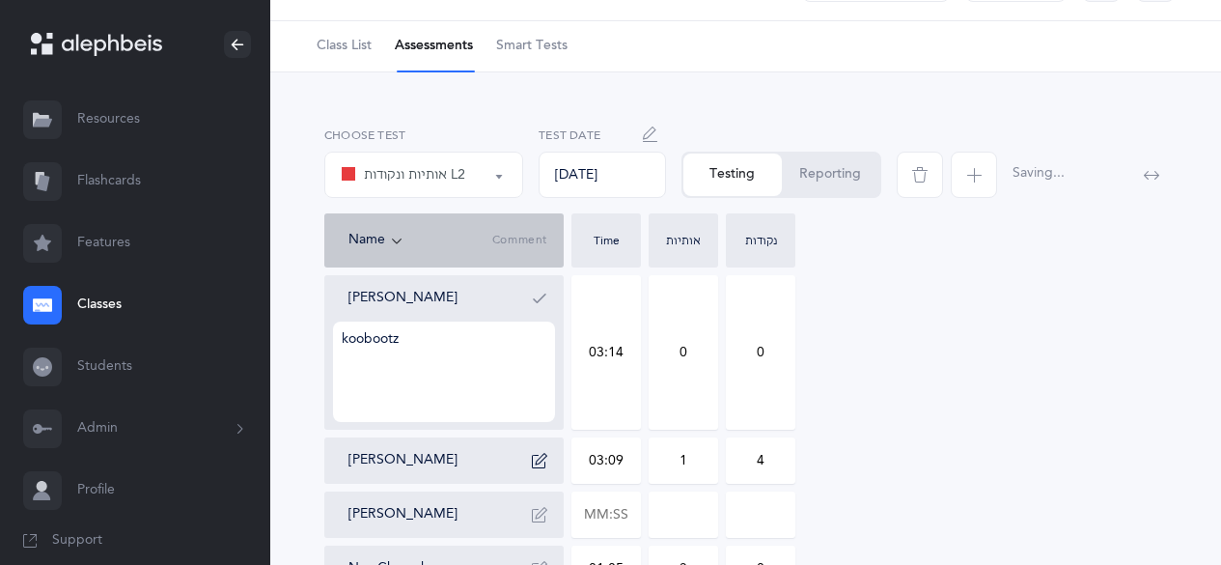
click at [665, 358] on input "0" at bounding box center [684, 352] width 68 height 153
type input "14"
click at [763, 352] on input "0" at bounding box center [761, 352] width 68 height 153
drag, startPoint x: 763, startPoint y: 352, endPoint x: 722, endPoint y: 379, distance: 48.7
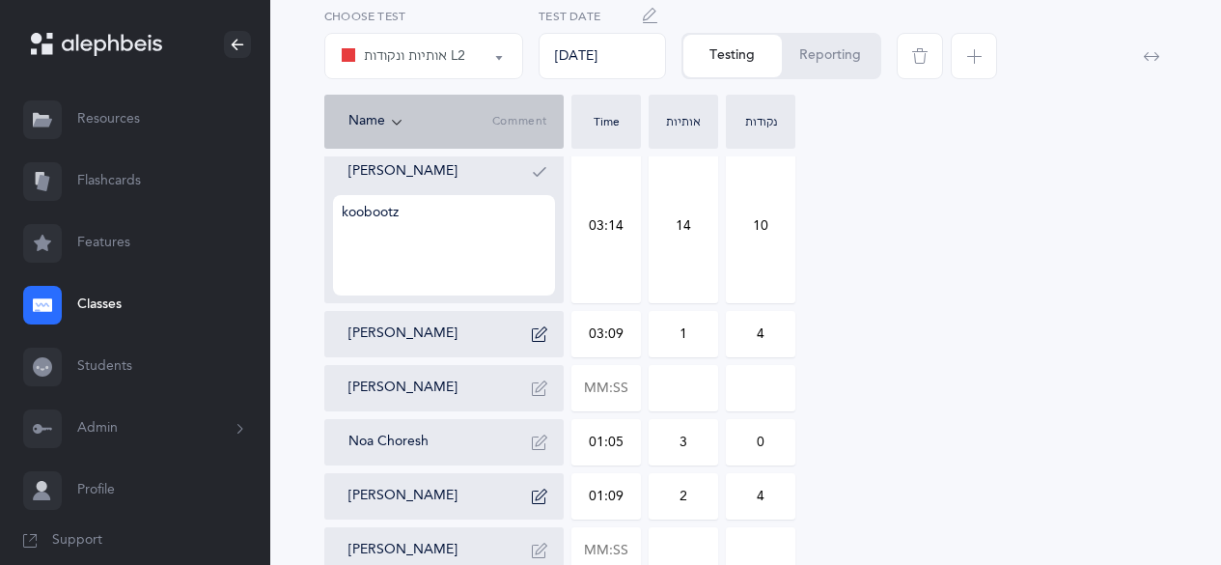
scroll to position [183, 0]
type input "10"
click at [537, 172] on icon "button" at bounding box center [539, 170] width 15 height 15
